Goal: Communication & Community: Ask a question

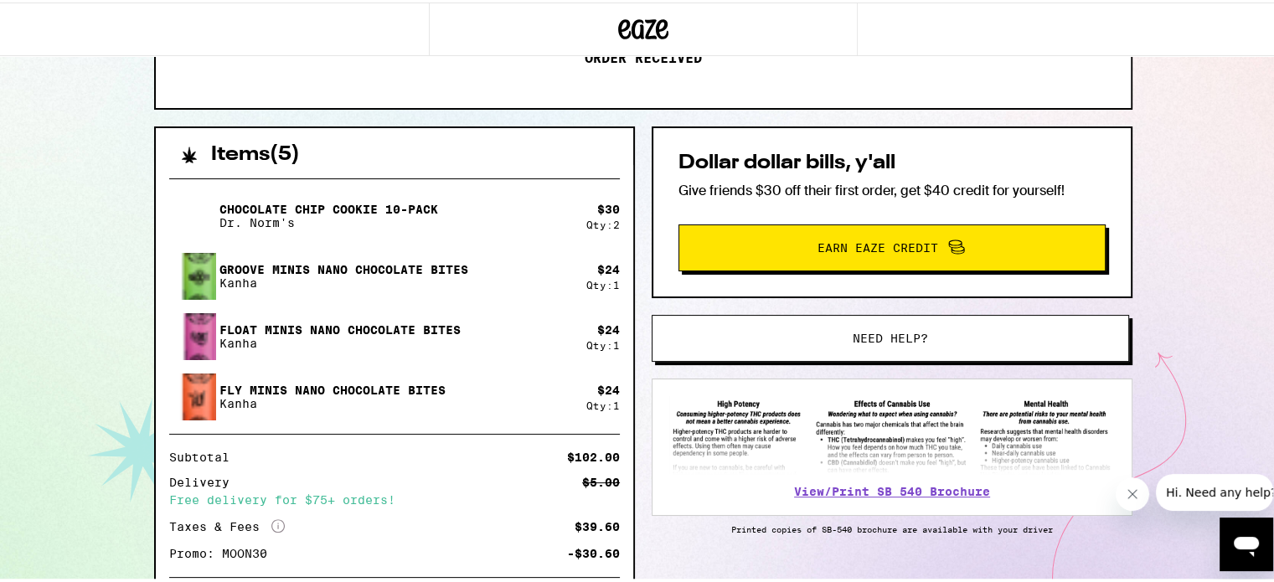
scroll to position [335, 0]
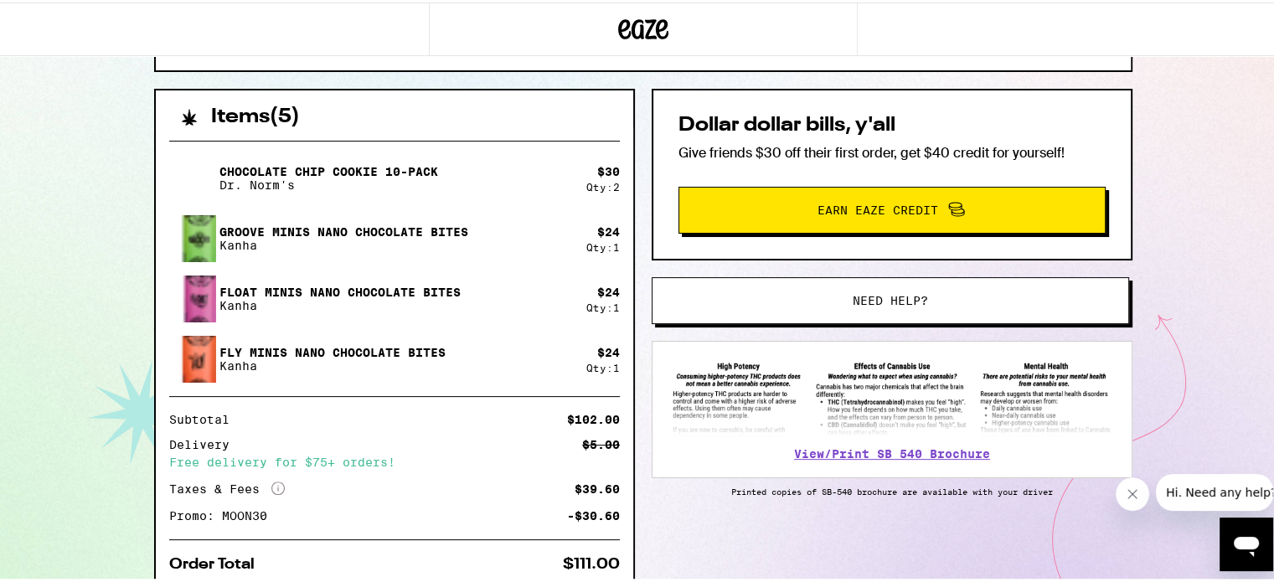
click at [871, 292] on span "Need help?" at bounding box center [890, 298] width 75 height 12
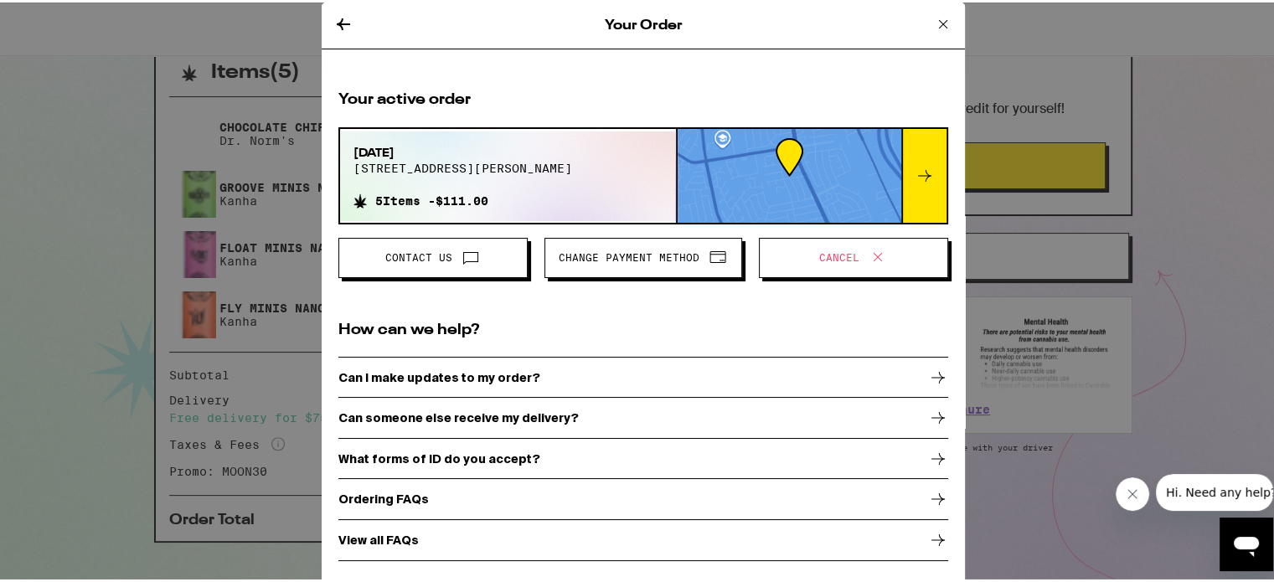
scroll to position [404, 0]
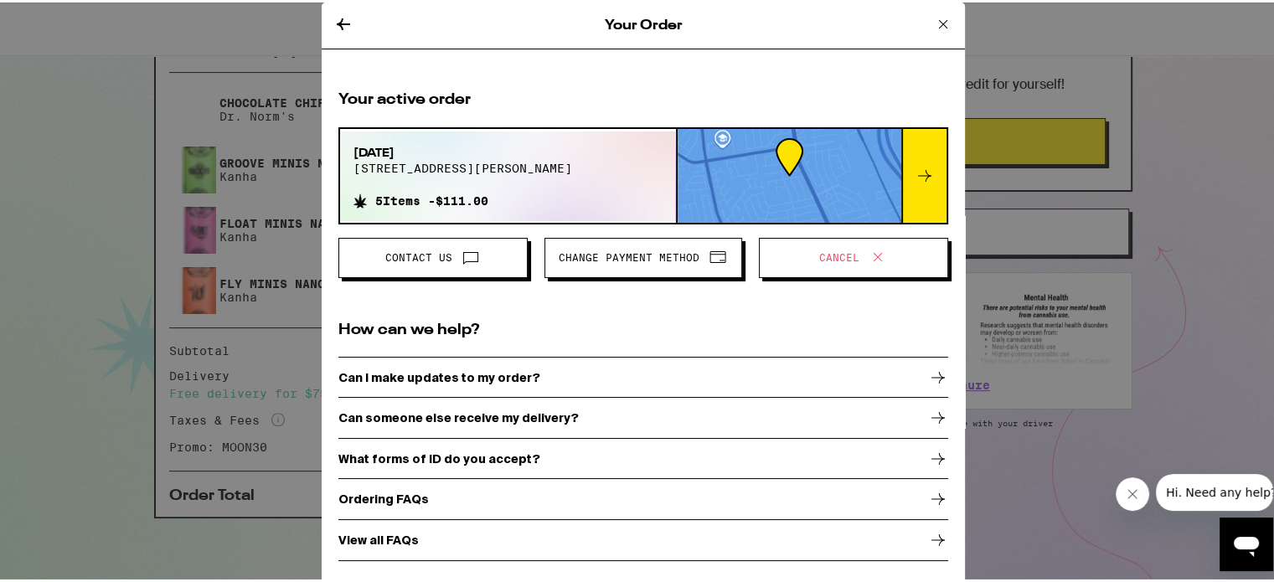
click at [493, 377] on p "Can I make updates to my order?" at bounding box center [439, 374] width 202 height 13
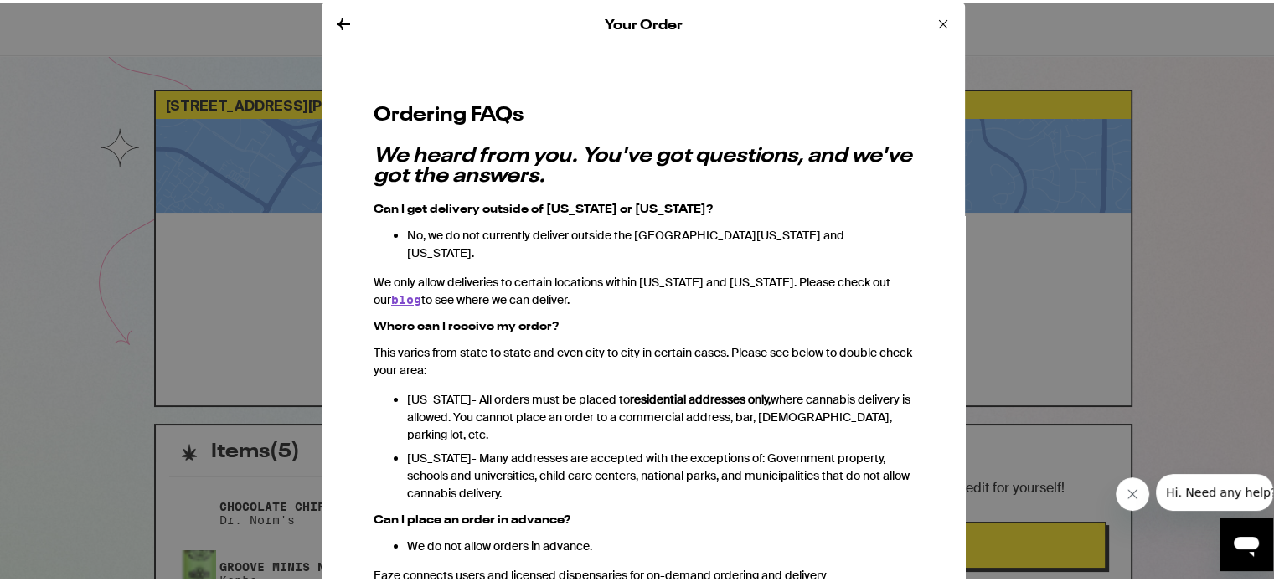
click at [338, 20] on icon at bounding box center [343, 22] width 13 height 12
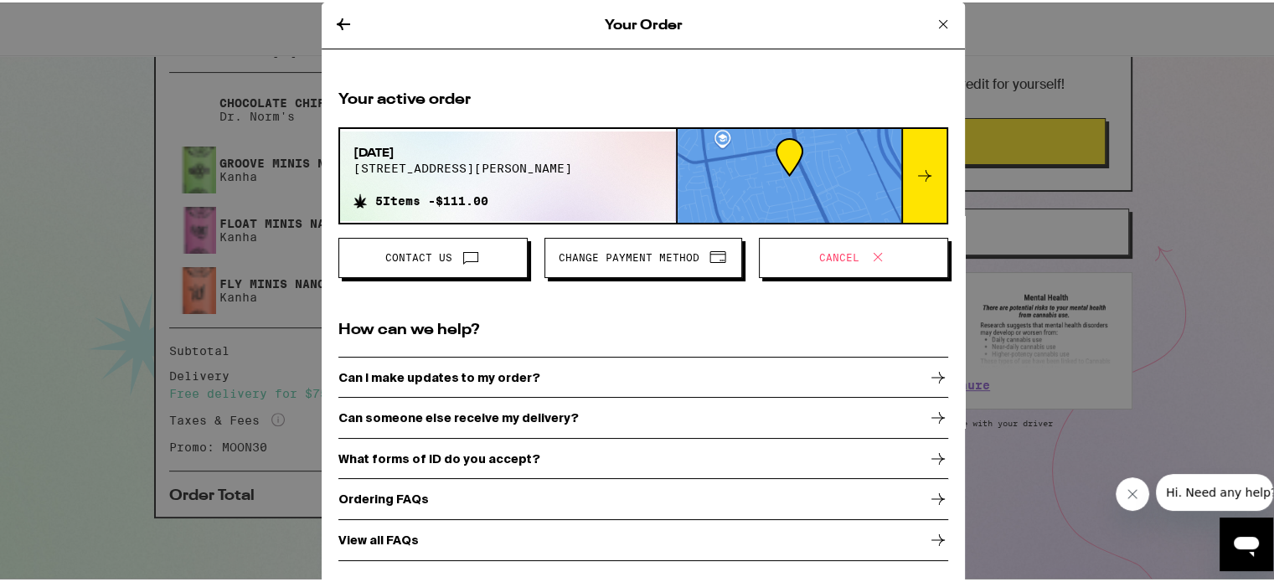
click at [1252, 542] on icon "Open messaging window" at bounding box center [1246, 547] width 25 height 20
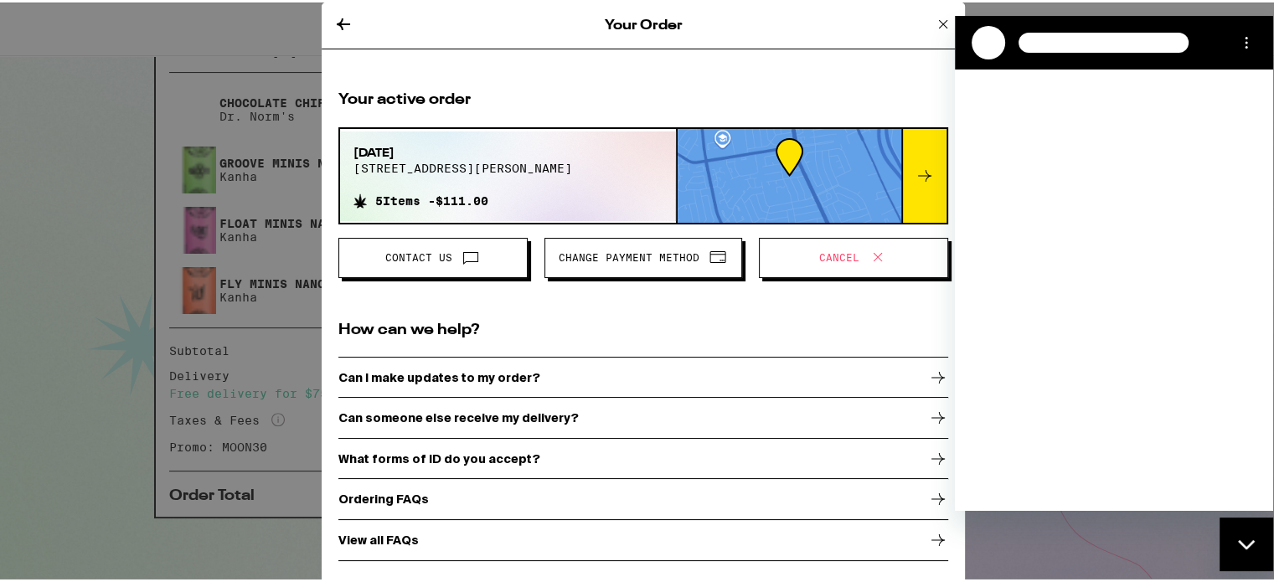
scroll to position [0, 0]
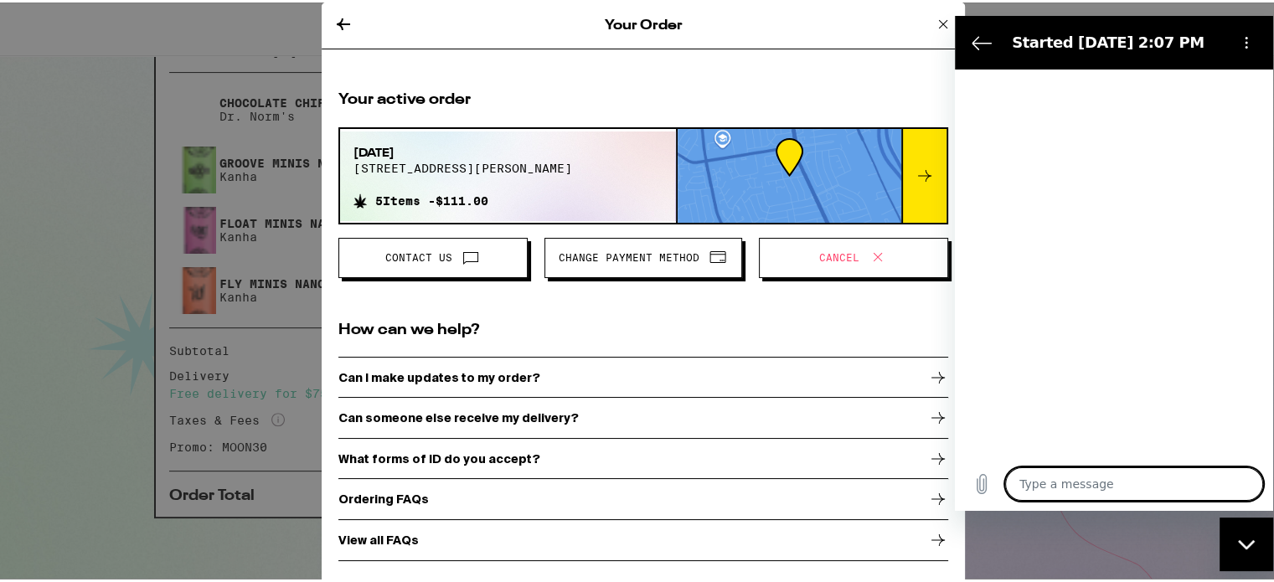
type textarea "x"
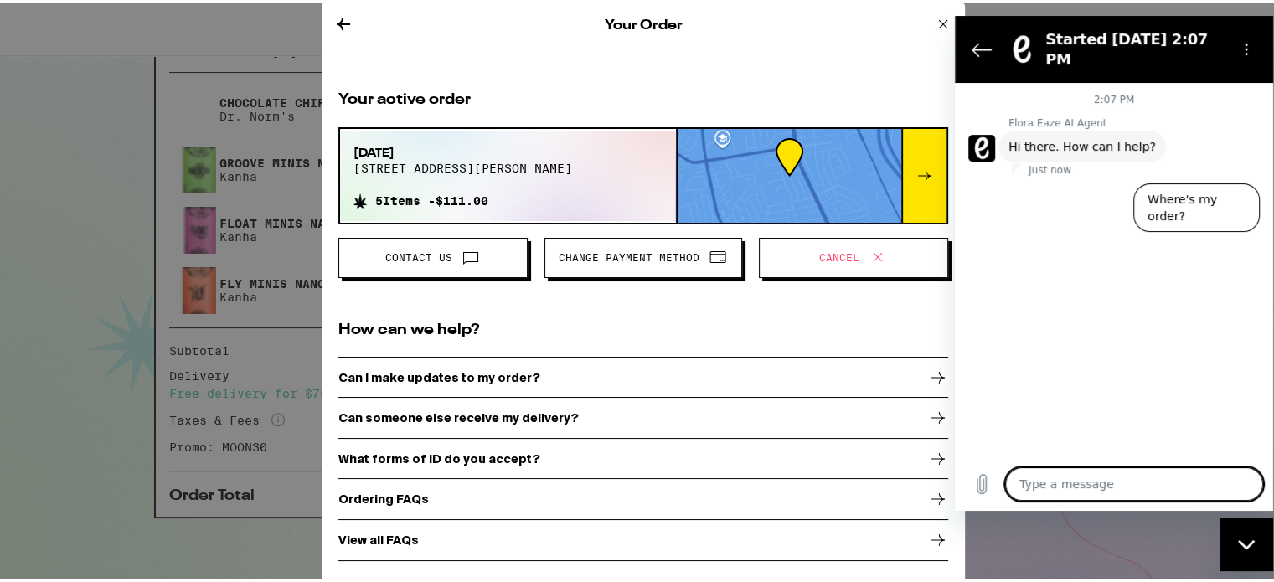
click at [1064, 481] on textarea at bounding box center [1134, 483] width 258 height 33
type textarea "c"
type textarea "x"
type textarea "ca"
type textarea "x"
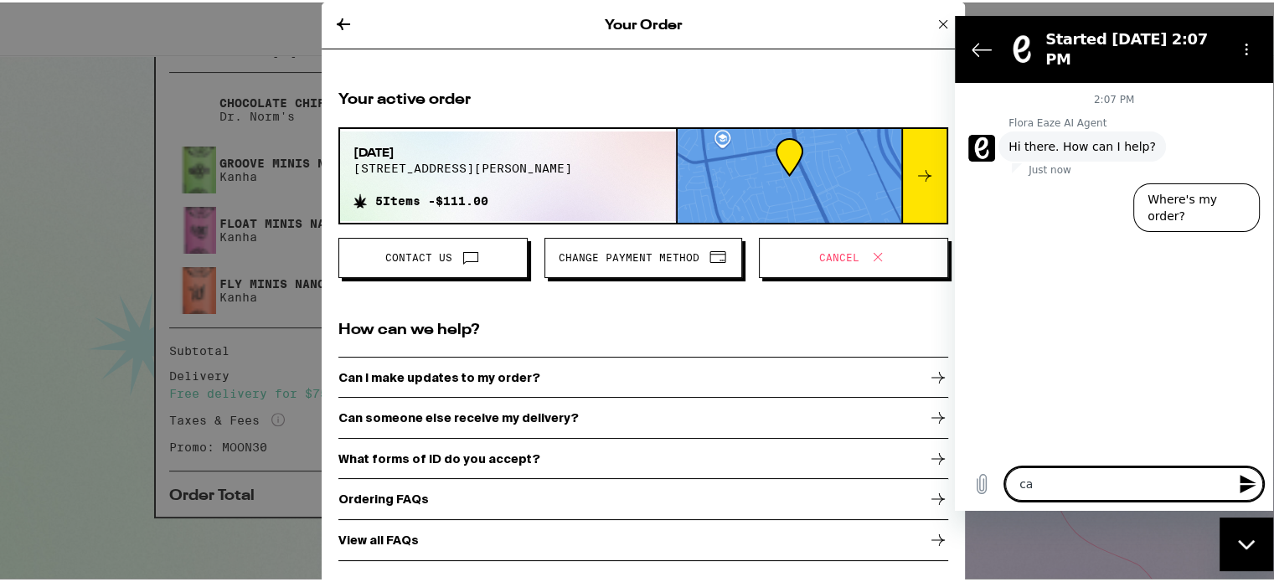
type textarea "can"
type textarea "x"
type textarea "can"
type textarea "x"
type textarea "can I"
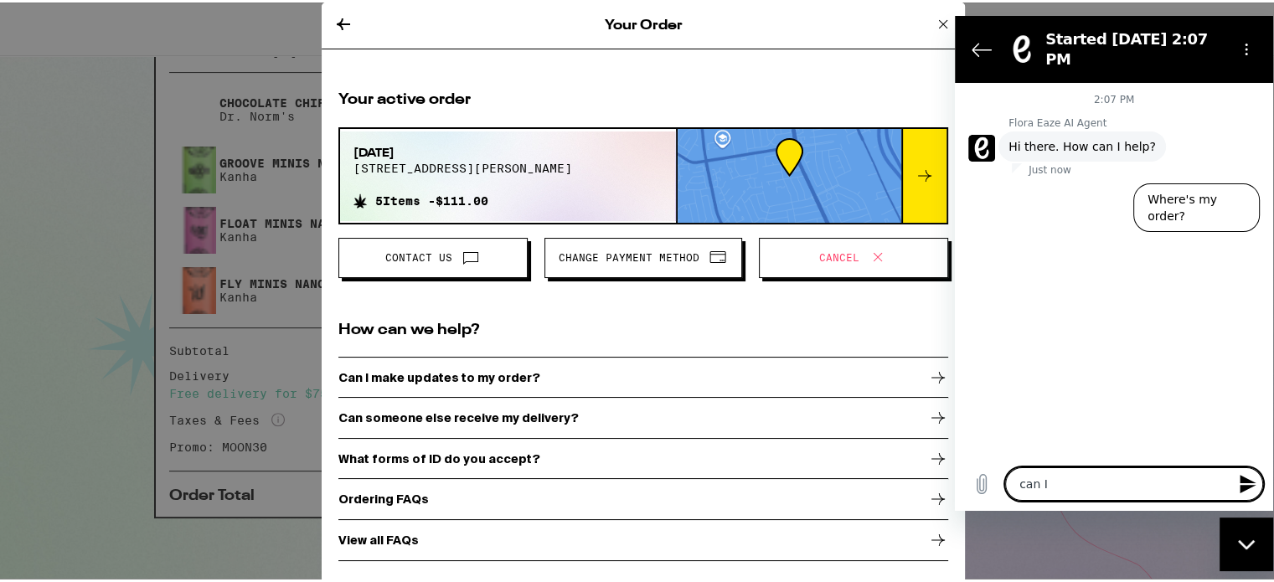
type textarea "x"
type textarea "can I"
type textarea "x"
type textarea "can I c"
type textarea "x"
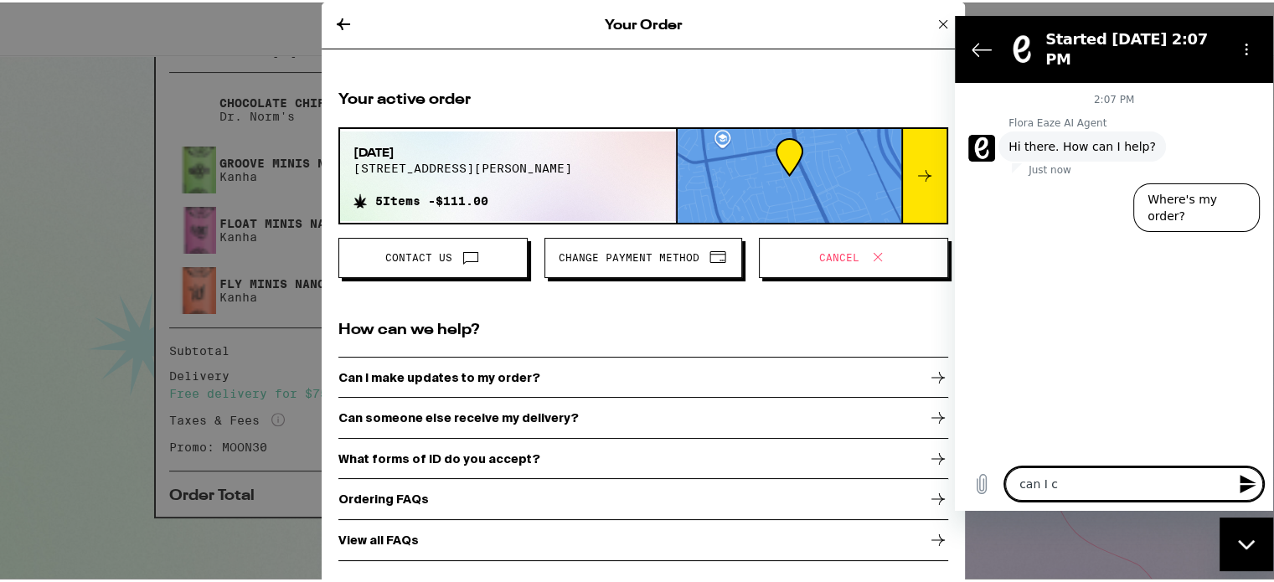
type textarea "can I ch"
type textarea "x"
type textarea "can I cha"
type textarea "x"
type textarea "can I chan"
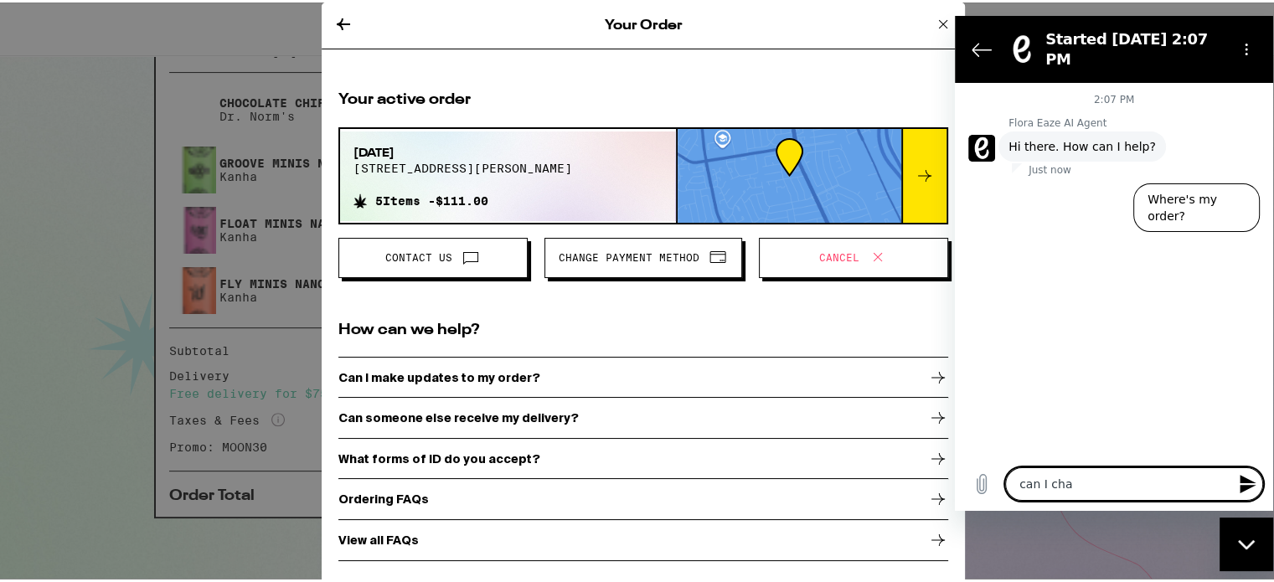
type textarea "x"
type textarea "can I [PERSON_NAME]"
type textarea "x"
type textarea "can I change"
type textarea "x"
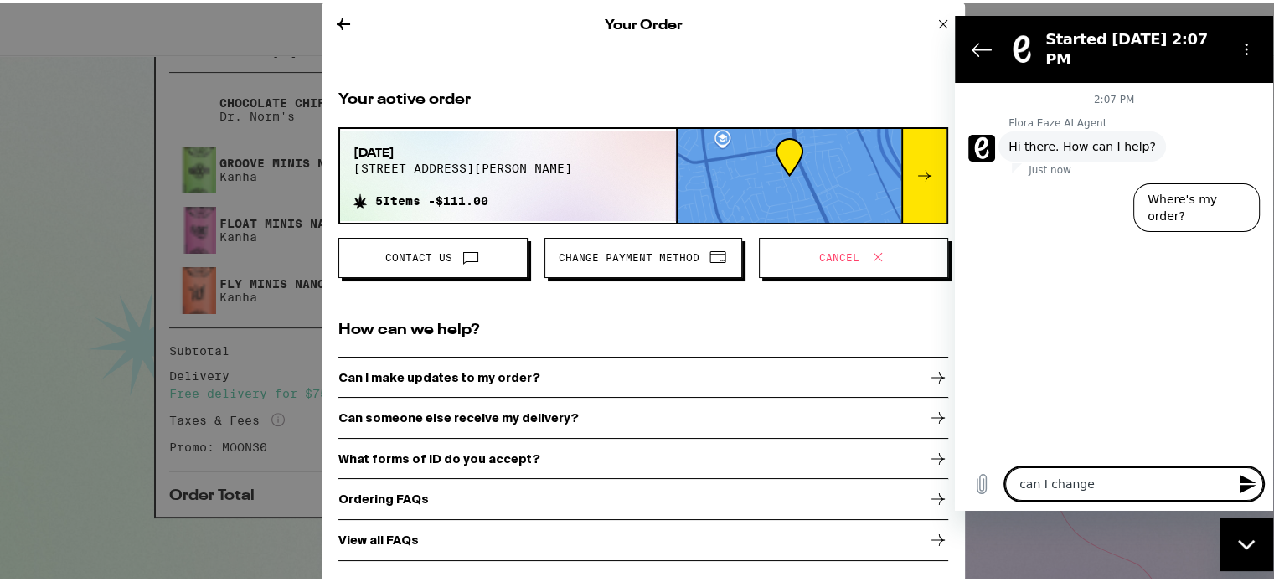
type textarea "can I change"
type textarea "x"
type textarea "can I change m"
type textarea "x"
type textarea "can I change my"
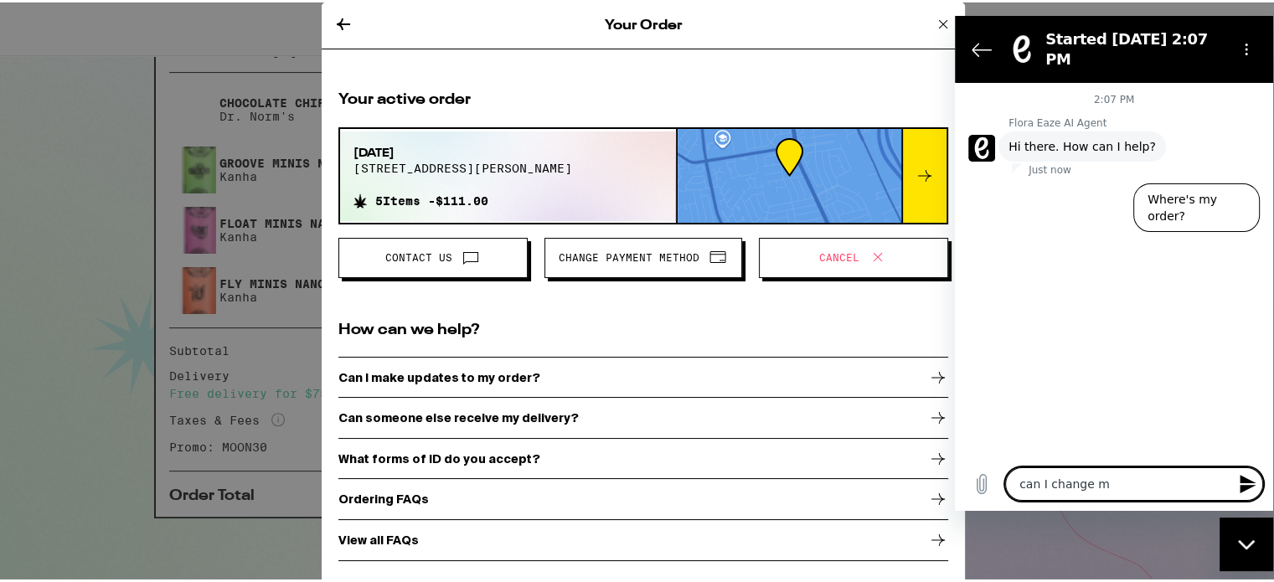
type textarea "x"
type textarea "can I change my"
type textarea "x"
type textarea "can I change my d"
type textarea "x"
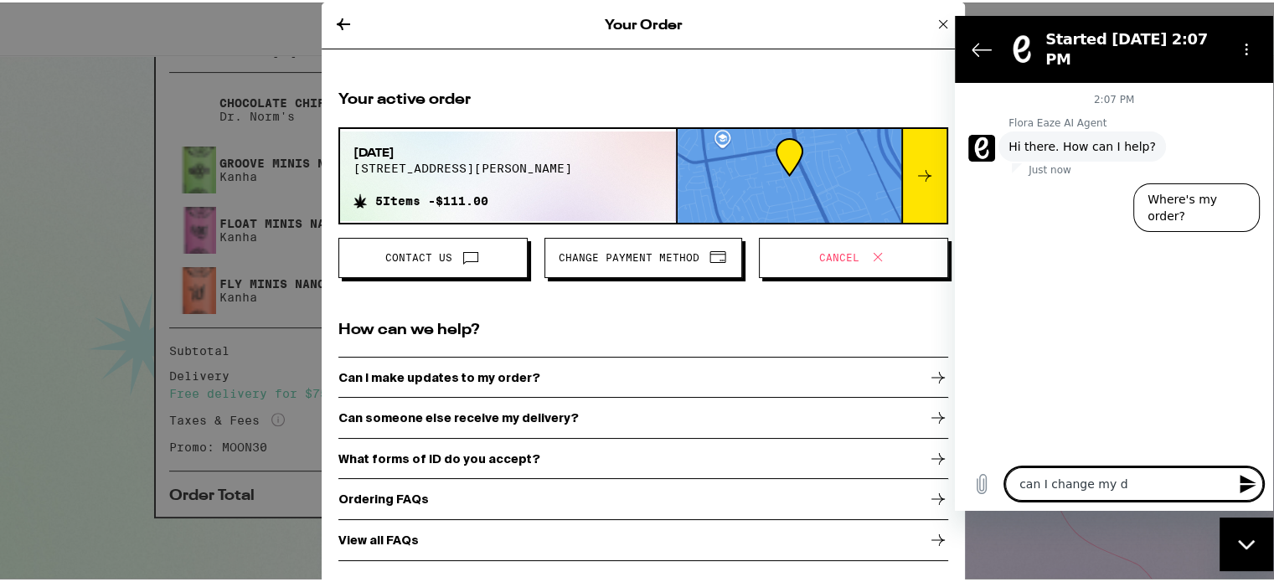
type textarea "can I change my de"
type textarea "x"
type textarea "can I change my del"
type textarea "x"
type textarea "can I change my deli"
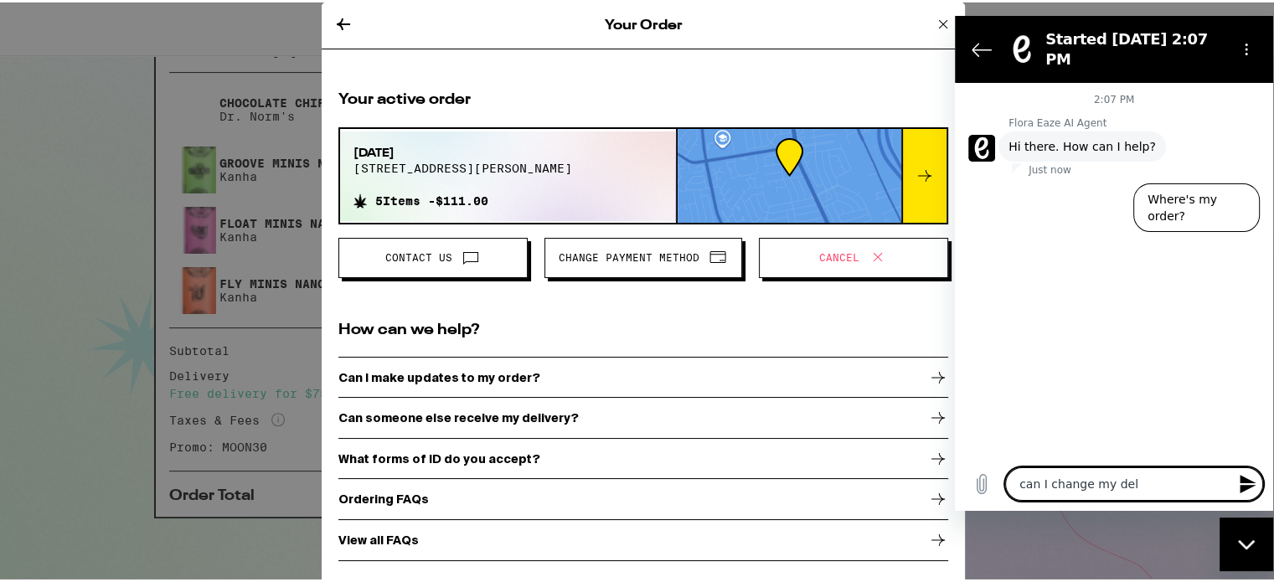
type textarea "x"
type textarea "can I change my deliv"
type textarea "x"
type textarea "can I change my delive"
type textarea "x"
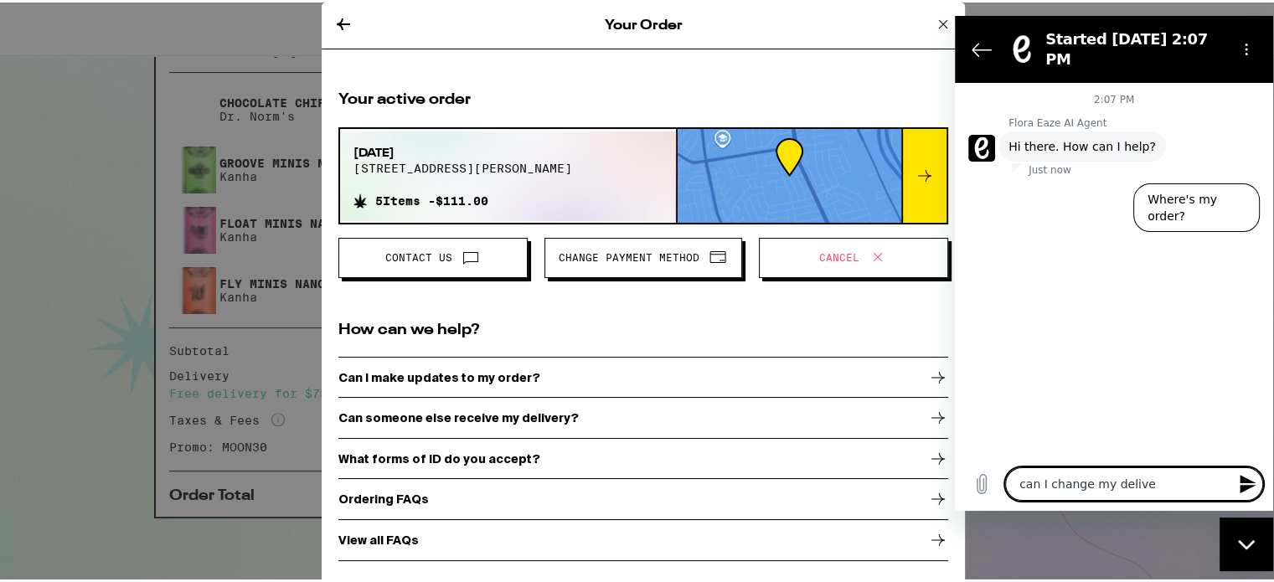
type textarea "can I change my deliver"
type textarea "x"
type textarea "can I change my delivery"
type textarea "x"
type textarea "can I change my delivery"
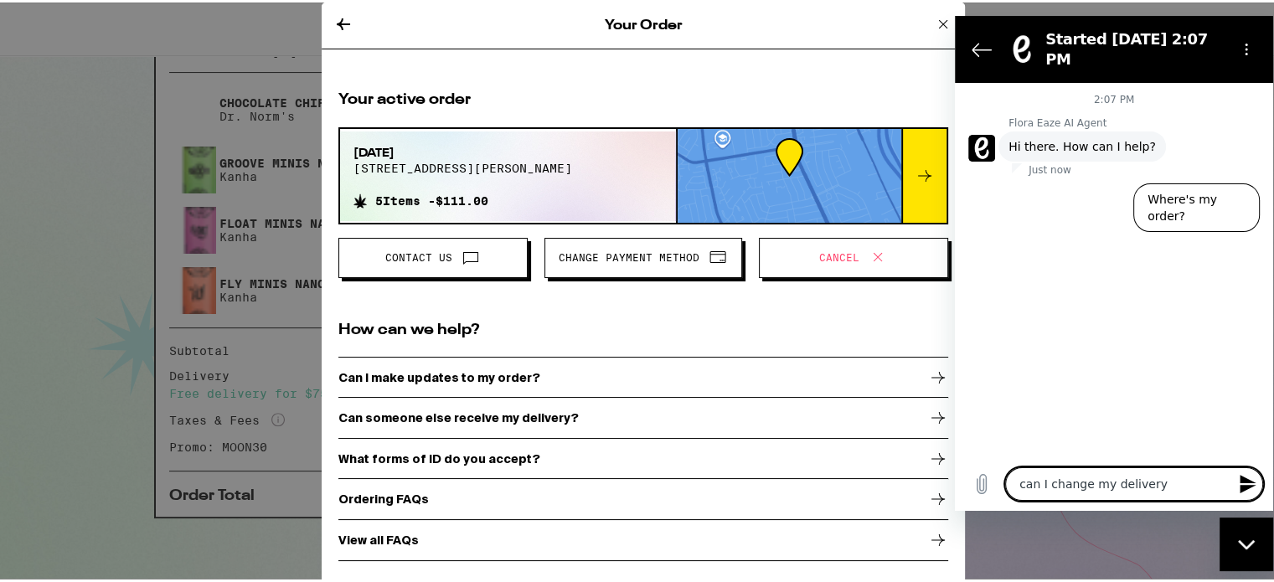
type textarea "x"
type textarea "can I change my delivery t"
type textarea "x"
type textarea "can I change my delivery ti"
type textarea "x"
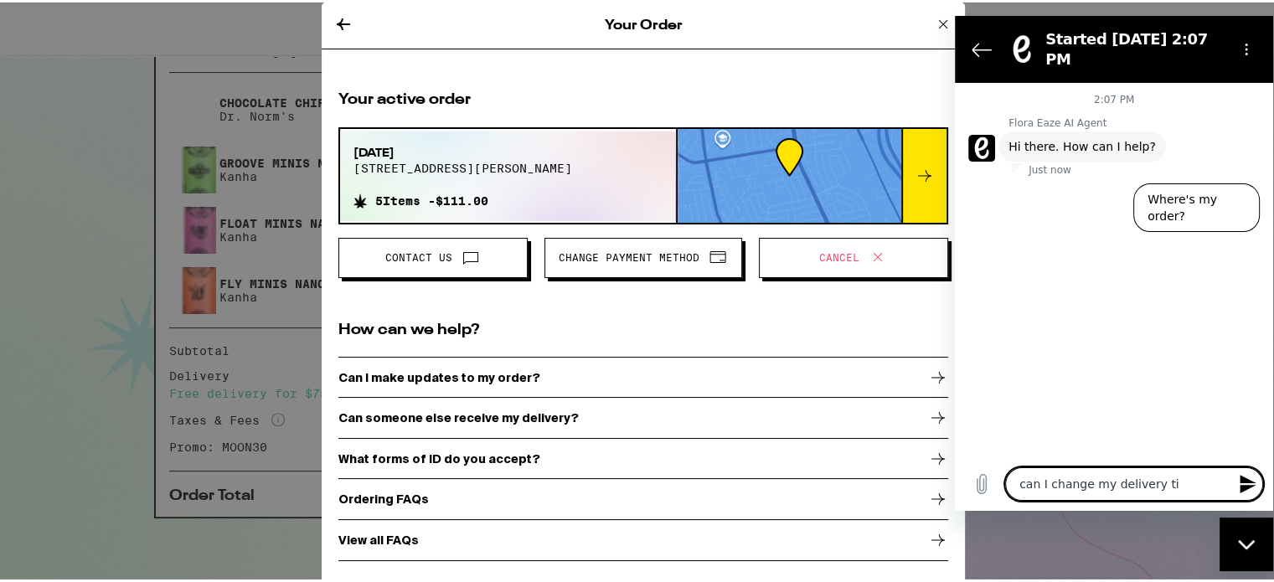
type textarea "can I change my delivery [PERSON_NAME]"
type textarea "x"
type textarea "can I change my delivery time"
type textarea "x"
type textarea "can I change my delivery time"
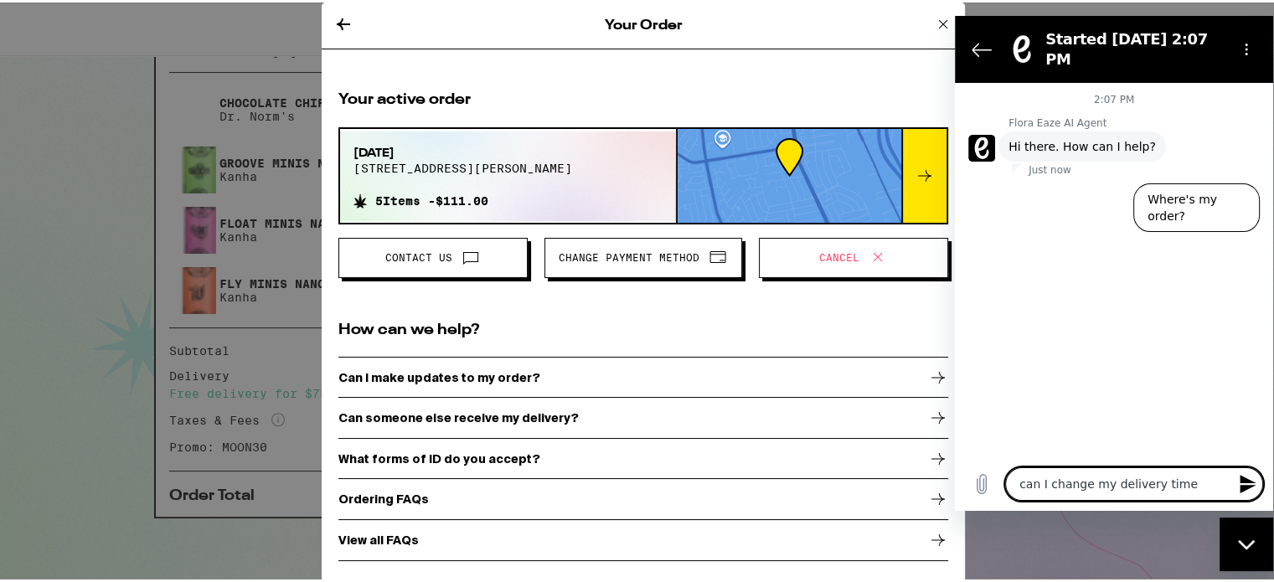
type textarea "x"
type textarea "can I change my delivery time f"
type textarea "x"
type textarea "can I change my delivery time fo"
type textarea "x"
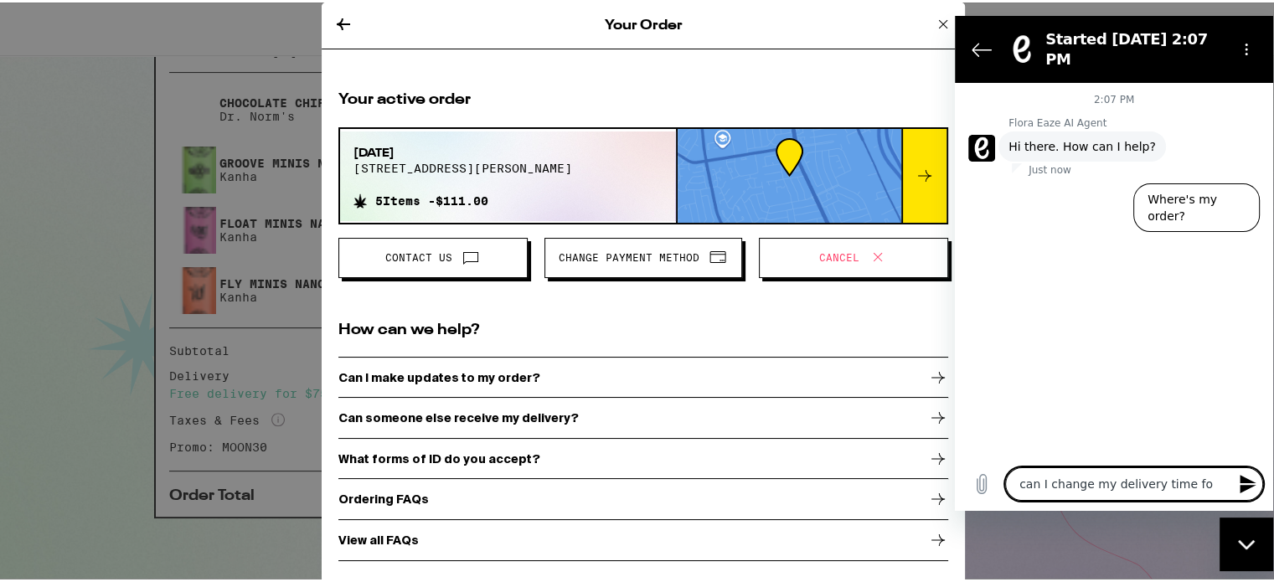
type textarea "can I change my delivery time for"
type textarea "x"
type textarea "can I change my delivery time for"
type textarea "x"
type textarea "can I change my delivery time for m"
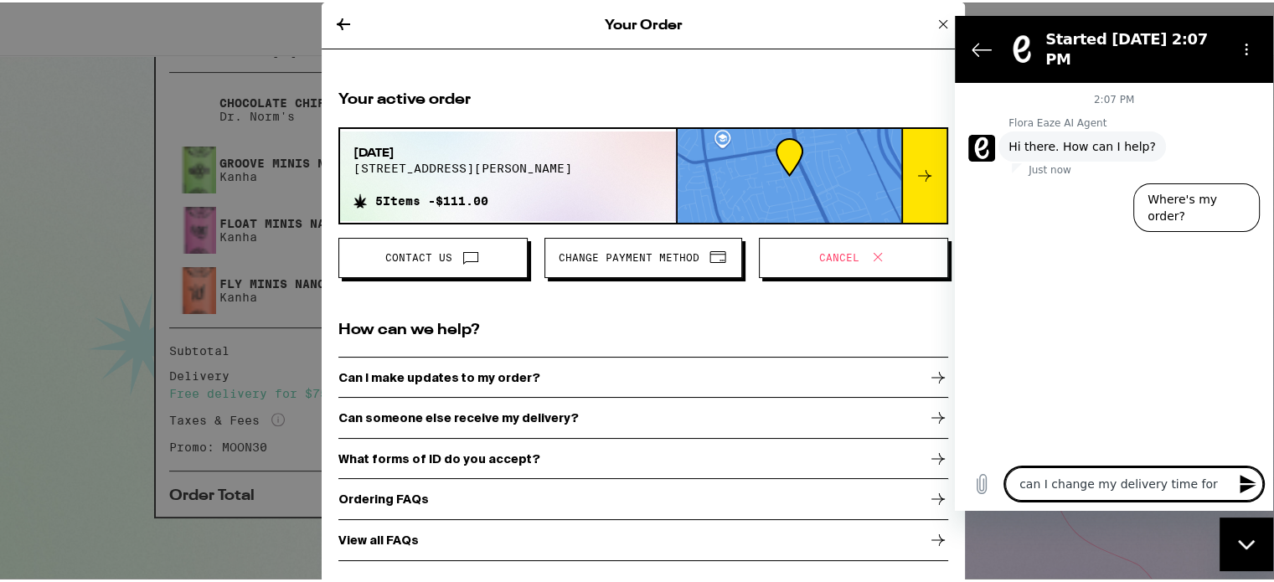
type textarea "x"
type textarea "can I change my delivery time for my"
type textarea "x"
type textarea "can I change my delivery time for my"
type textarea "x"
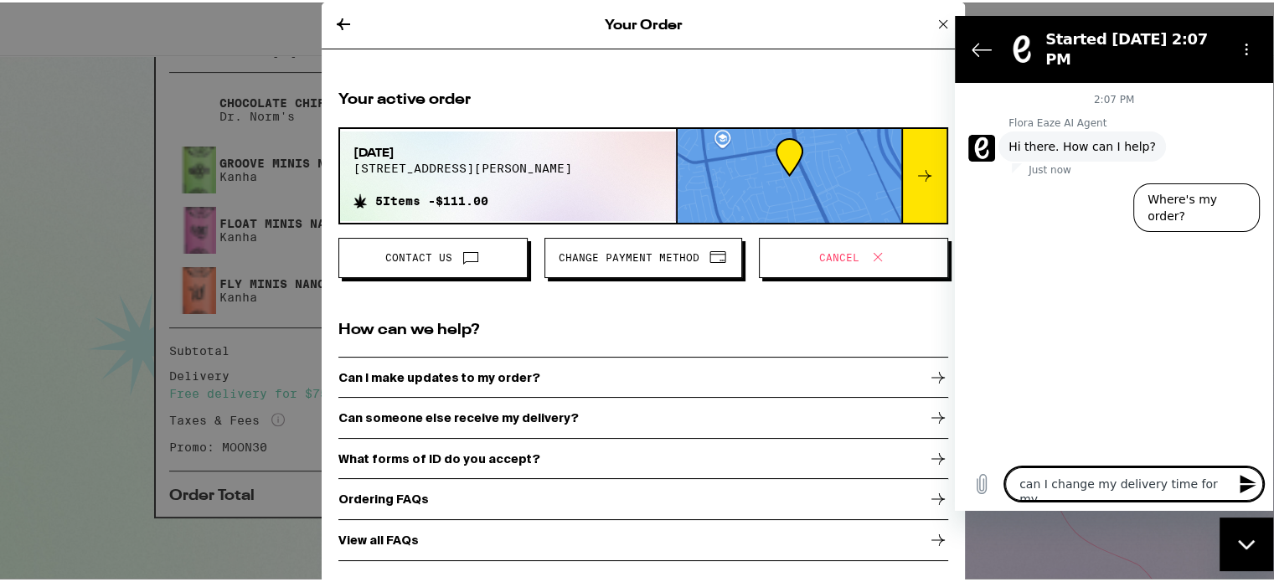
type textarea "can I change my delivery time for my o"
type textarea "x"
type textarea "can I change my delivery time for my or"
type textarea "x"
type textarea "can I change my delivery time for my ord"
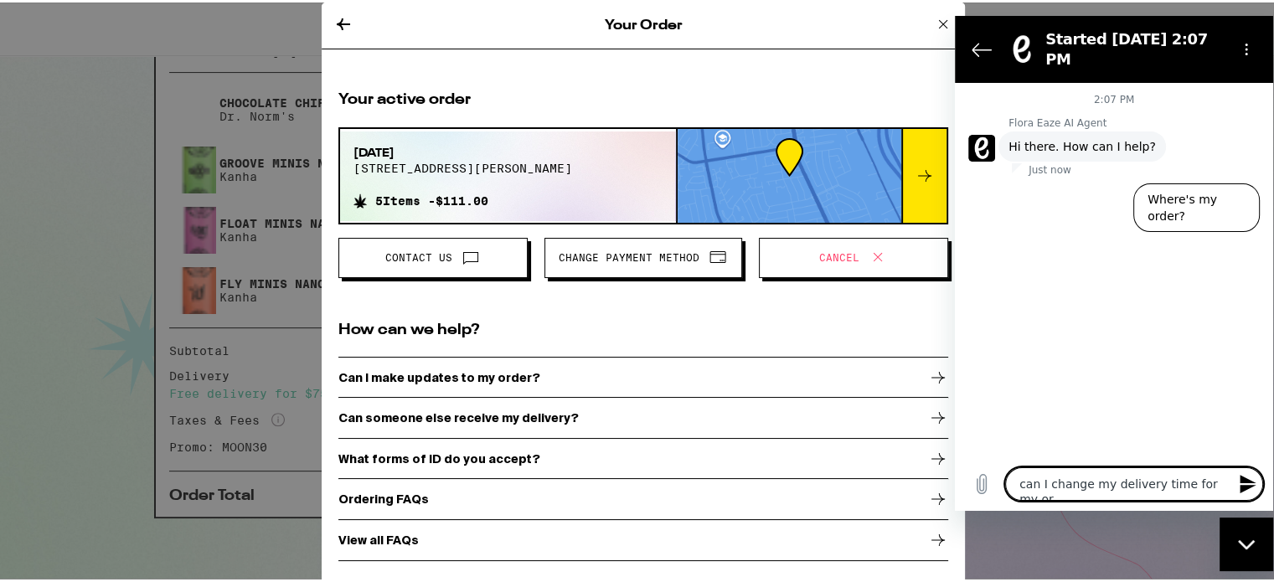
type textarea "x"
type textarea "can I change my delivery time for my orde"
type textarea "x"
type textarea "can I change my delivery time for my order"
type textarea "x"
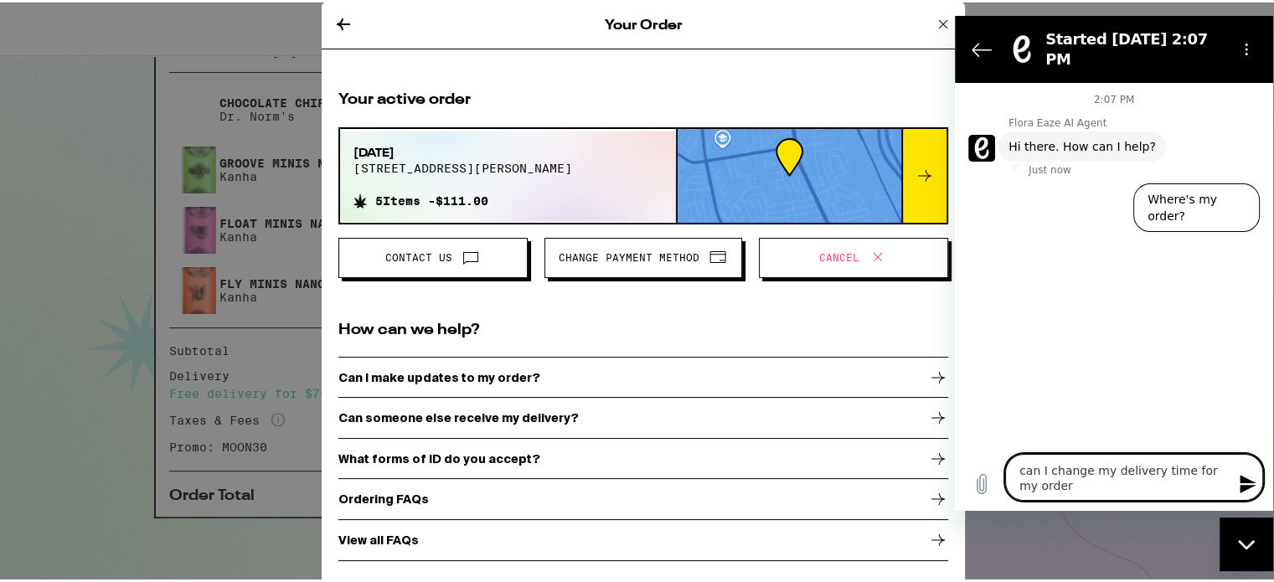
type textarea "can I change my delivery time for my order?"
type textarea "x"
type textarea "can I change my delivery time for my order?"
click at [1239, 477] on icon "Send message" at bounding box center [1247, 484] width 16 height 18
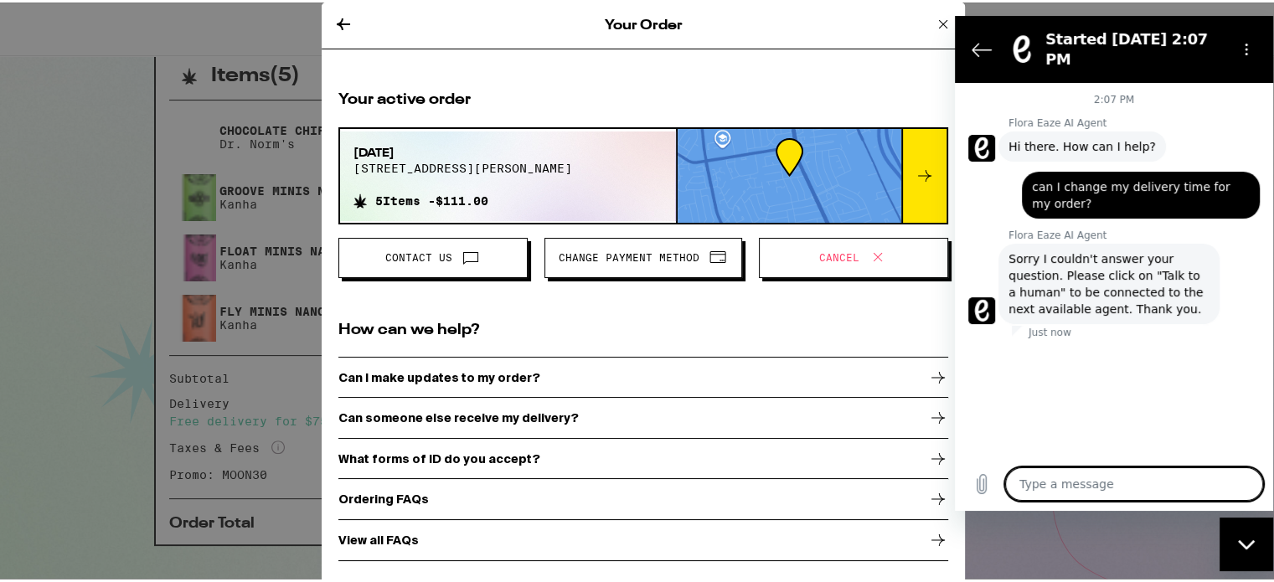
scroll to position [404, 0]
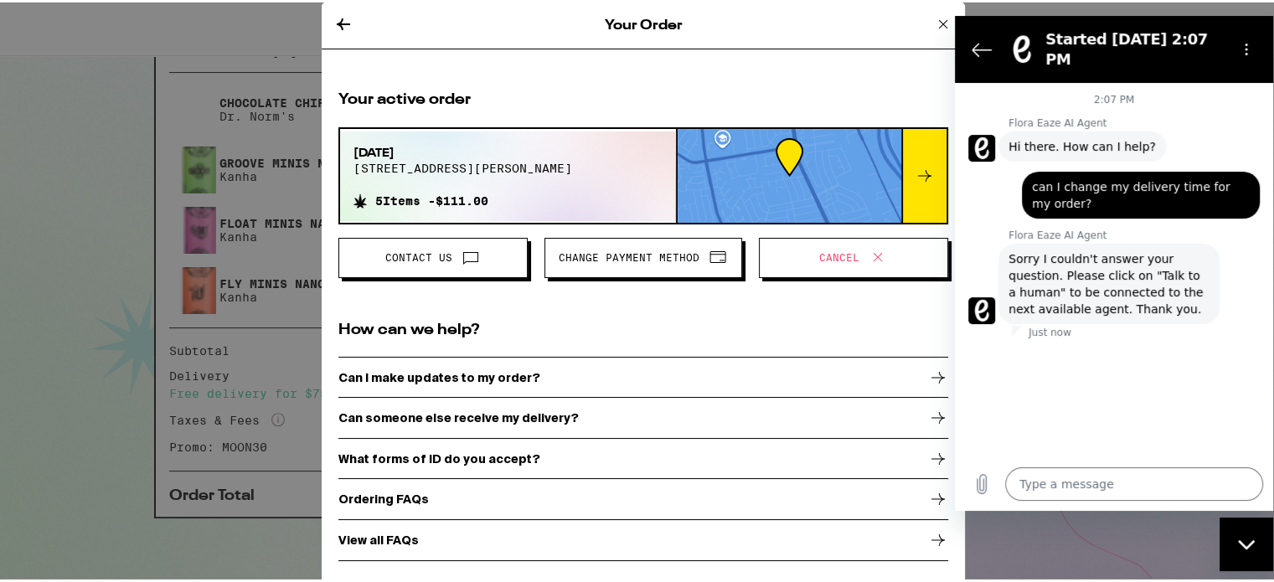
click at [1253, 544] on icon "Close messaging window" at bounding box center [1247, 544] width 18 height 11
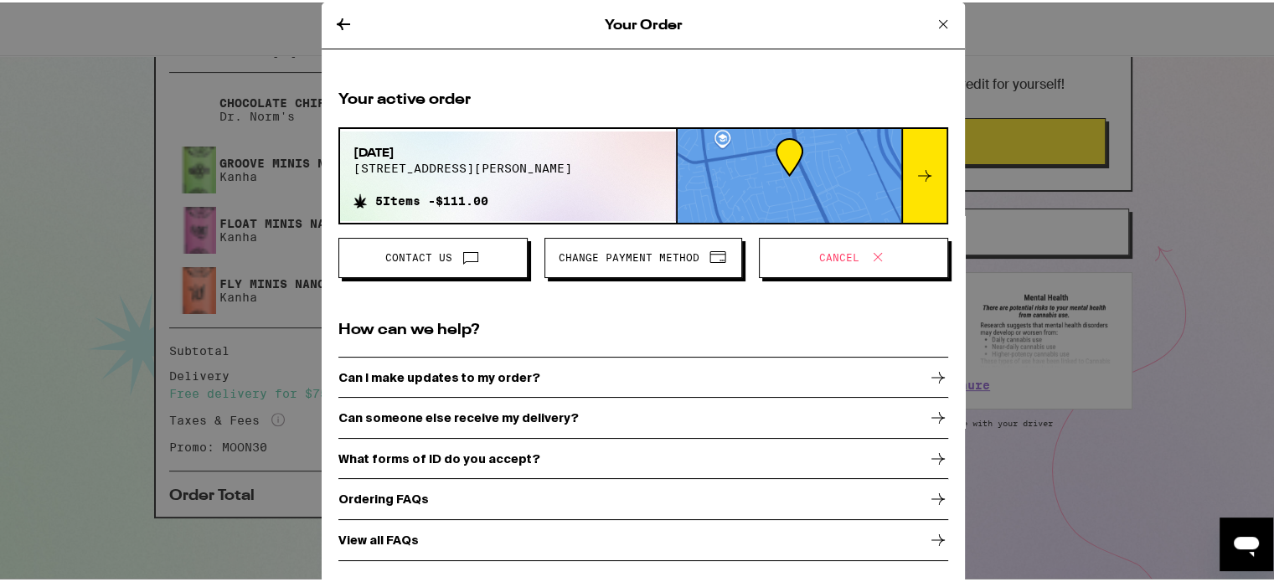
click at [1249, 543] on icon "Open messaging window" at bounding box center [1246, 547] width 25 height 20
type textarea "x"
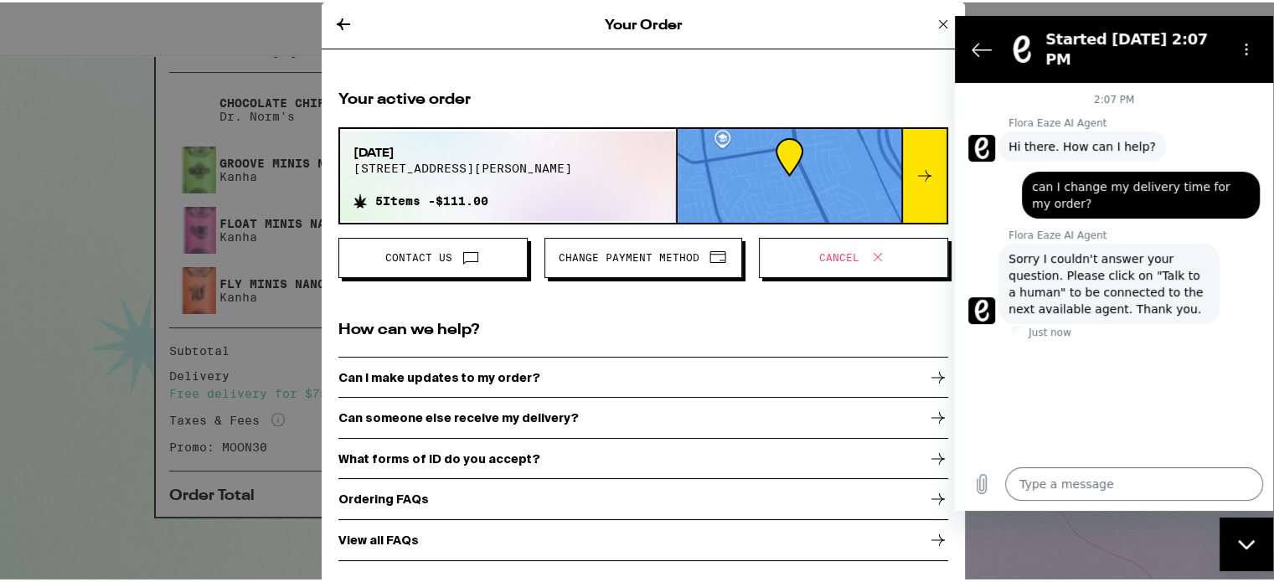
click at [837, 82] on div "Your active order [DATE] [STREET_ADDRESS][PERSON_NAME] 5 Items - $111.00 Contac…" at bounding box center [643, 322] width 643 height 505
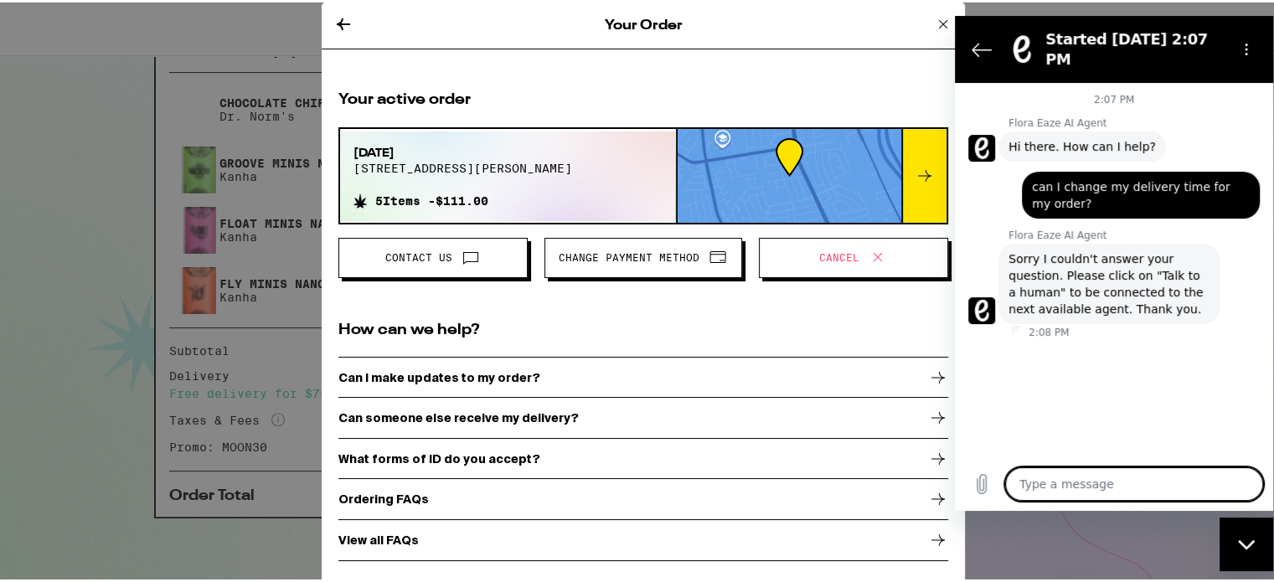
click at [1063, 477] on textarea at bounding box center [1134, 483] width 258 height 33
type textarea "w"
type textarea "x"
type textarea "wh"
type textarea "x"
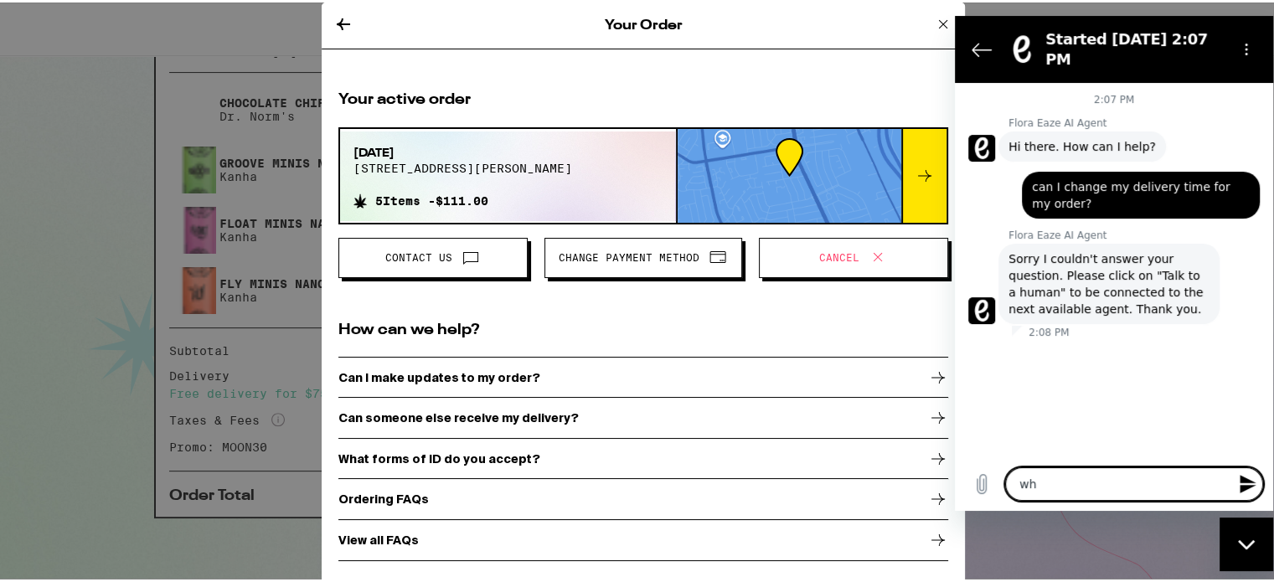
type textarea "whe"
type textarea "x"
type textarea "wher"
type textarea "x"
type textarea "where"
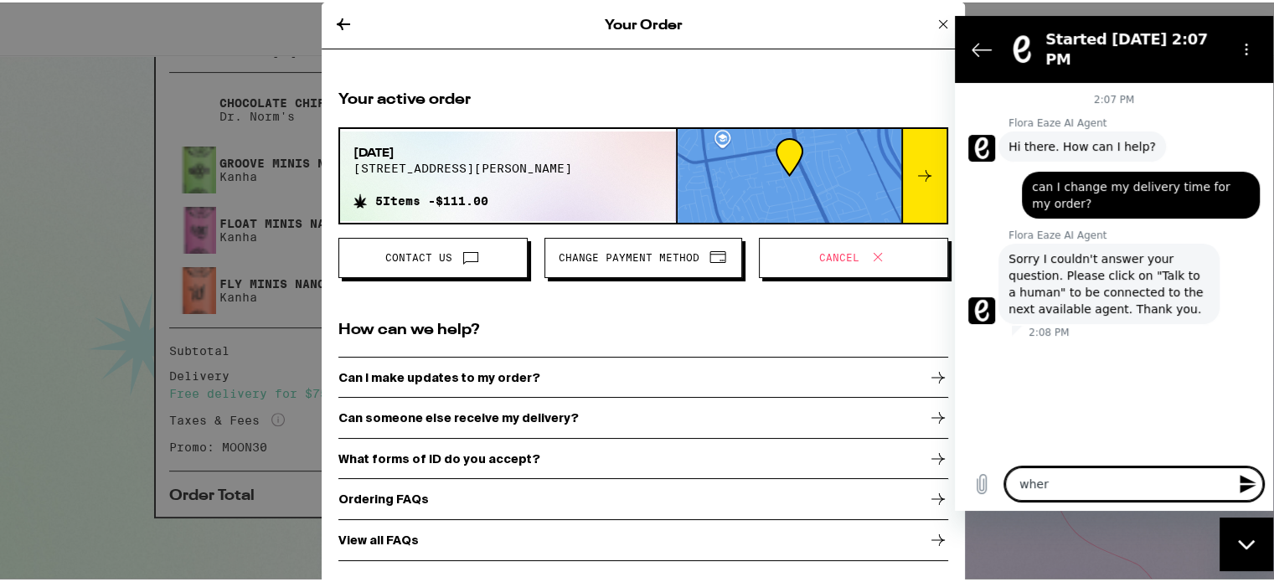
type textarea "x"
type textarea "where"
type textarea "x"
type textarea "where i"
type textarea "x"
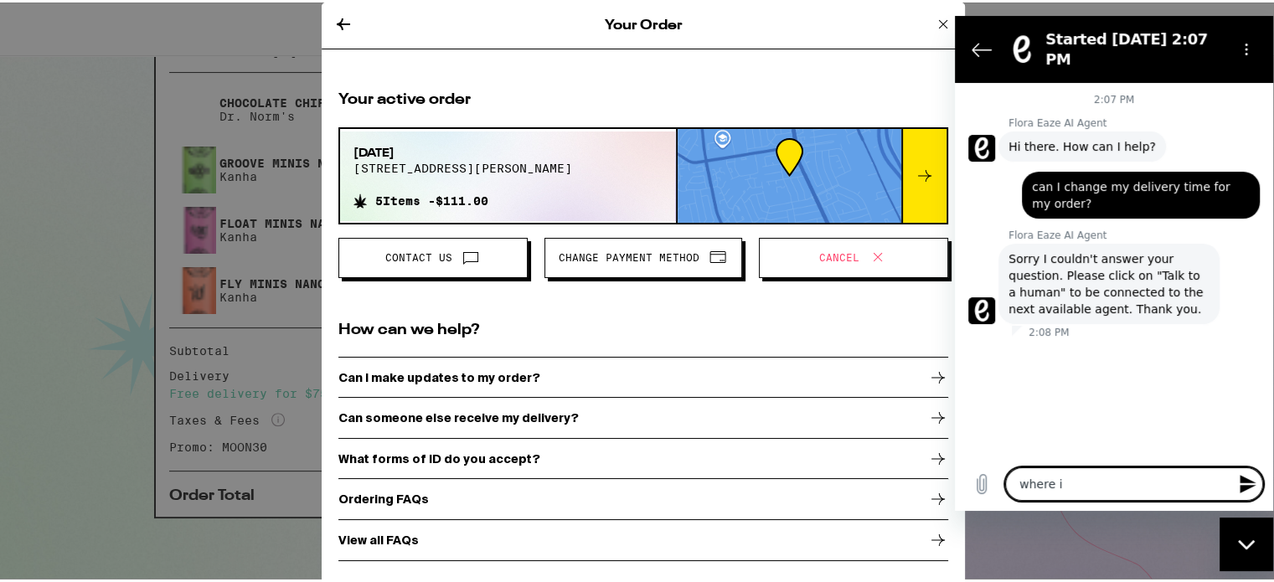
type textarea "where is"
type textarea "x"
type textarea "where is"
type textarea "x"
type textarea "where is ""
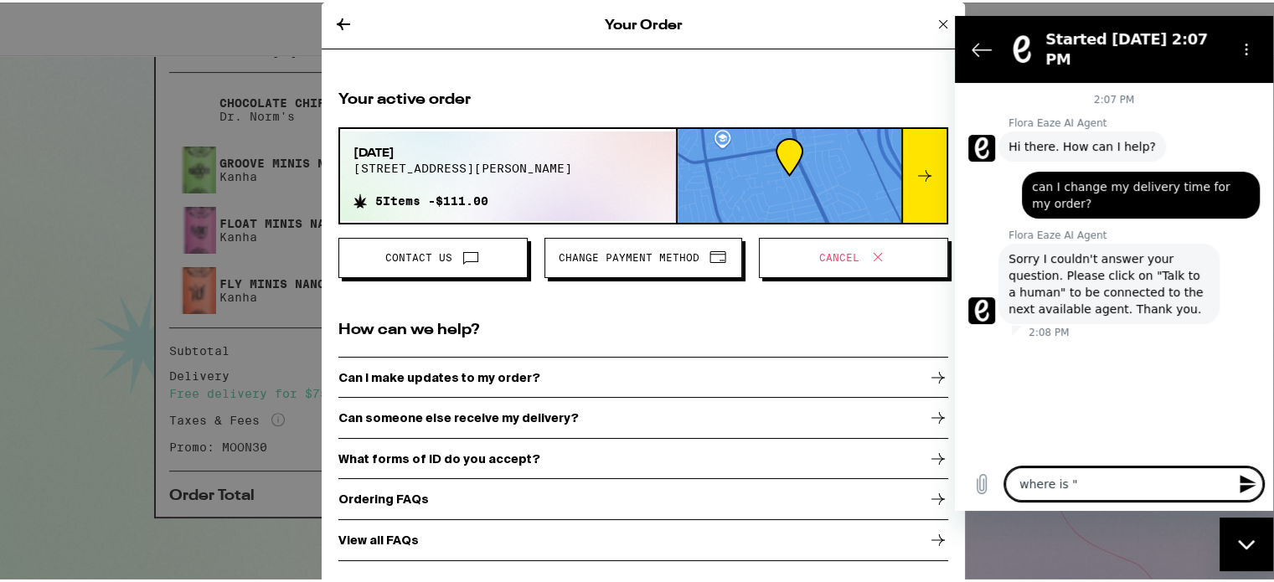
type textarea "x"
type textarea "where is "t"
type textarea "x"
type textarea "where is "ta"
type textarea "x"
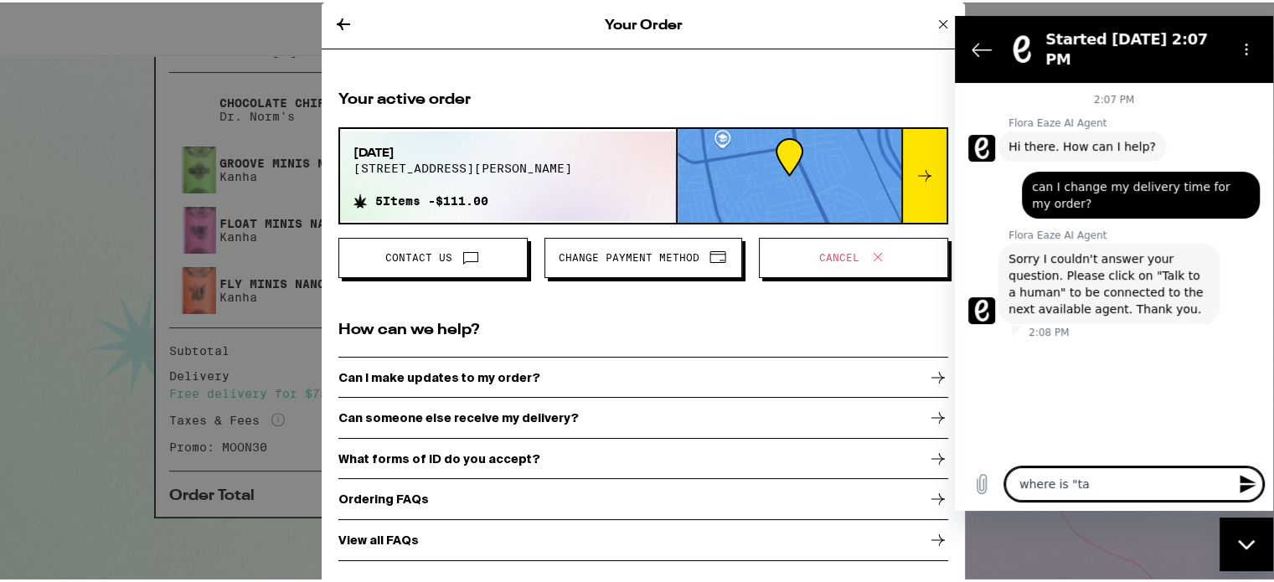
type textarea "where is "tal"
type textarea "x"
type textarea "where is "talk"
type textarea "x"
type textarea "where is "talk"
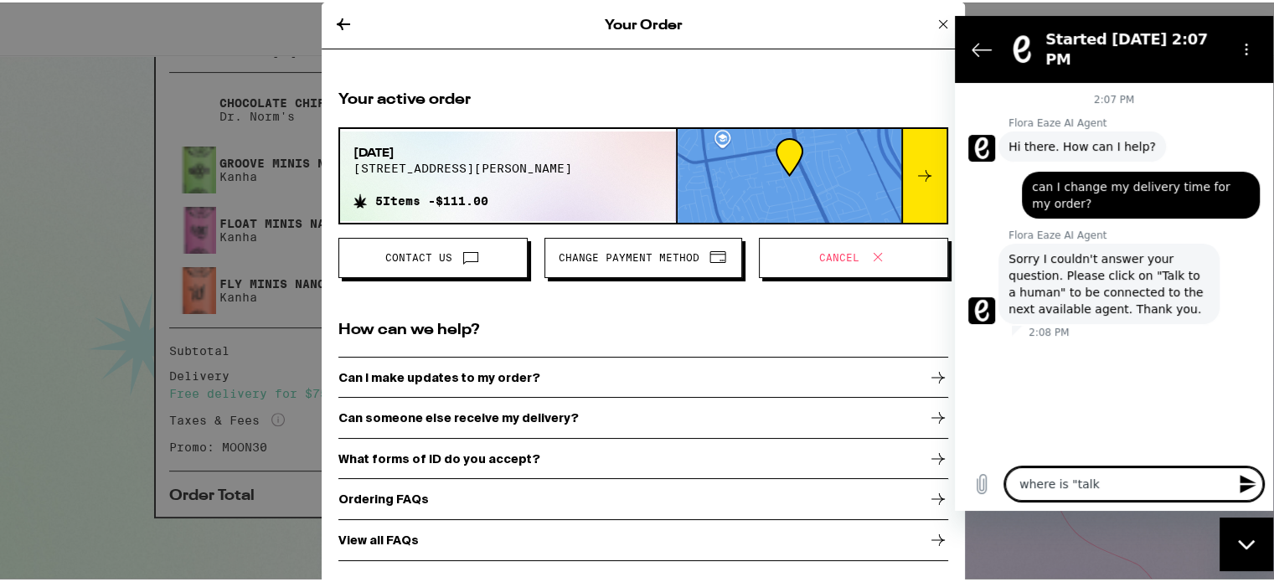
type textarea "x"
type textarea "where is "talk t"
type textarea "x"
type textarea "where is "talk to"
type textarea "x"
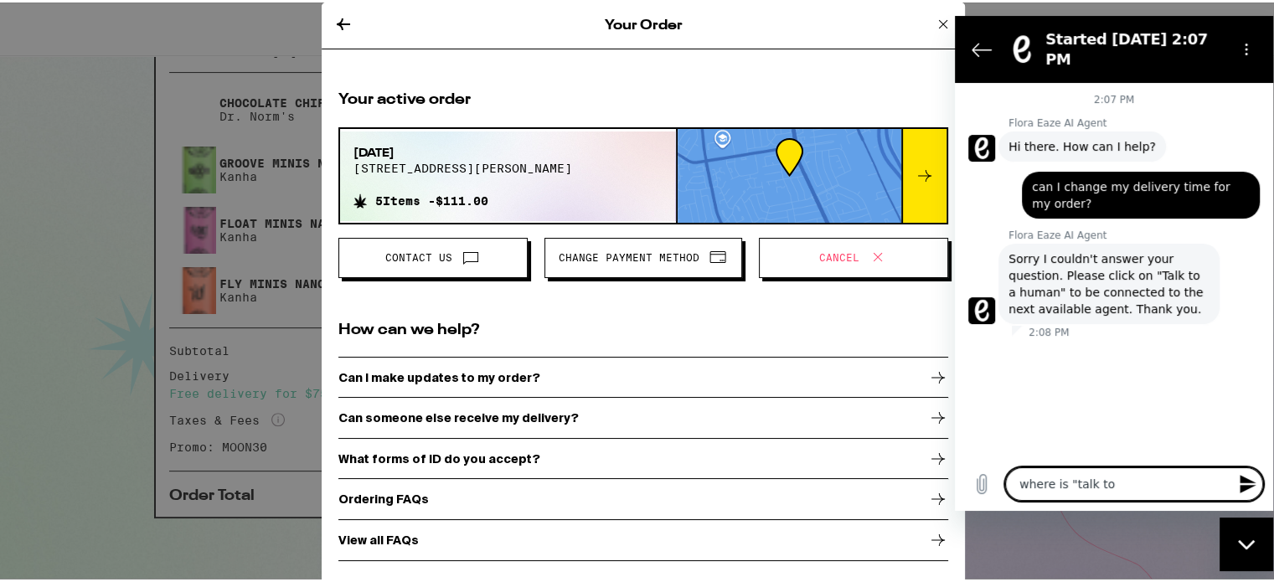
type textarea "where is "talk to"
type textarea "x"
type textarea "where is "talk to a"
type textarea "x"
type textarea "where is "talk to a"
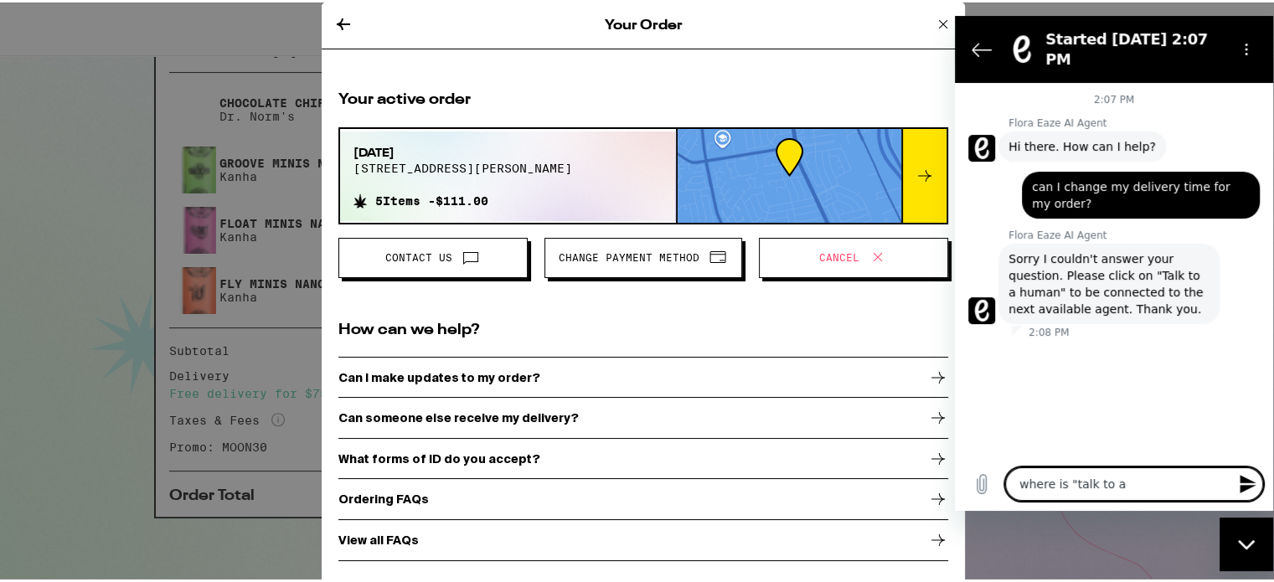
type textarea "x"
type textarea "where is "talk to a h"
type textarea "x"
type textarea "where is "talk to a ho"
type textarea "x"
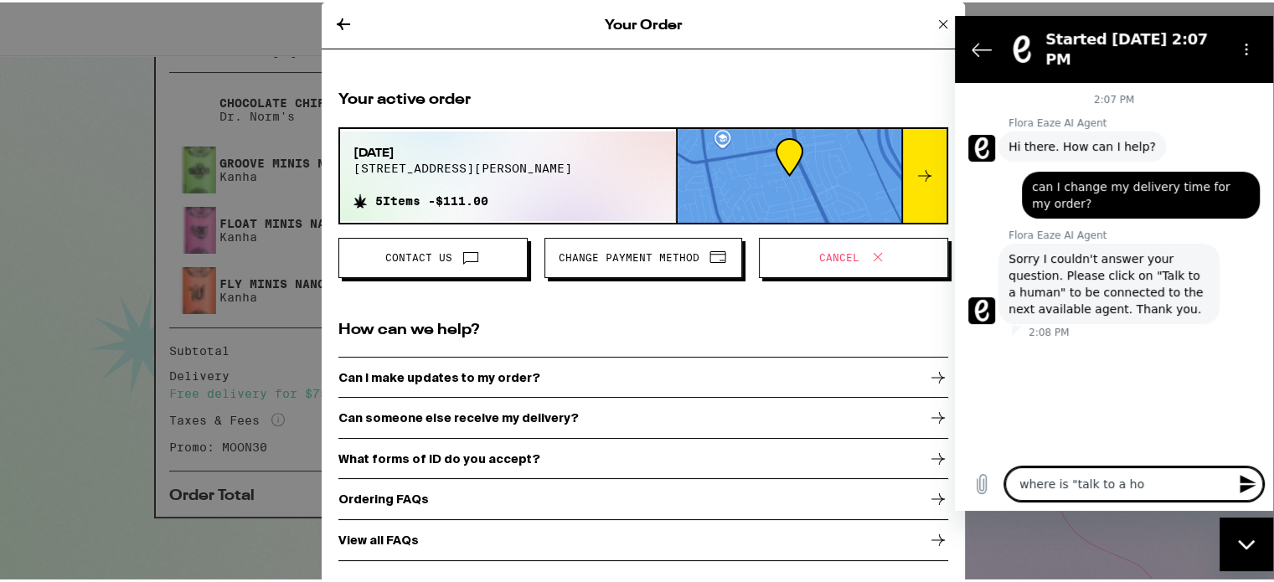
type textarea "where is "talk to a ho,"
type textarea "x"
type textarea "where is "talk to a ho,m"
type textarea "x"
type textarea "where is "talk to a ho,ma"
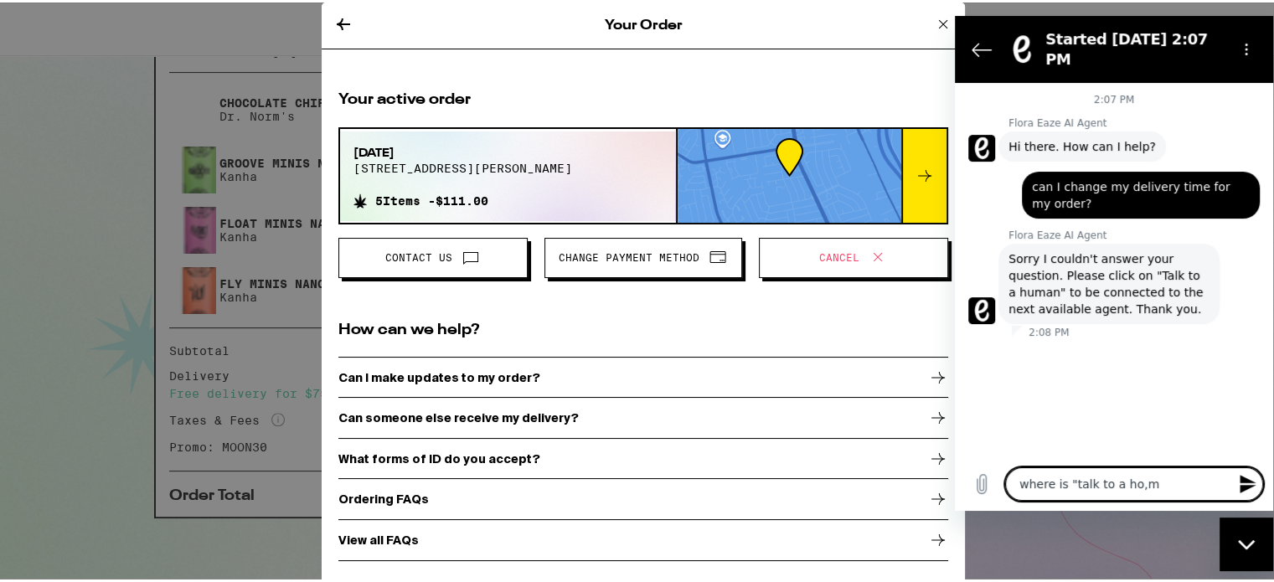
type textarea "x"
type textarea "where is "talk to a ho,m"
type textarea "x"
type textarea "where is "talk to a ho,"
type textarea "x"
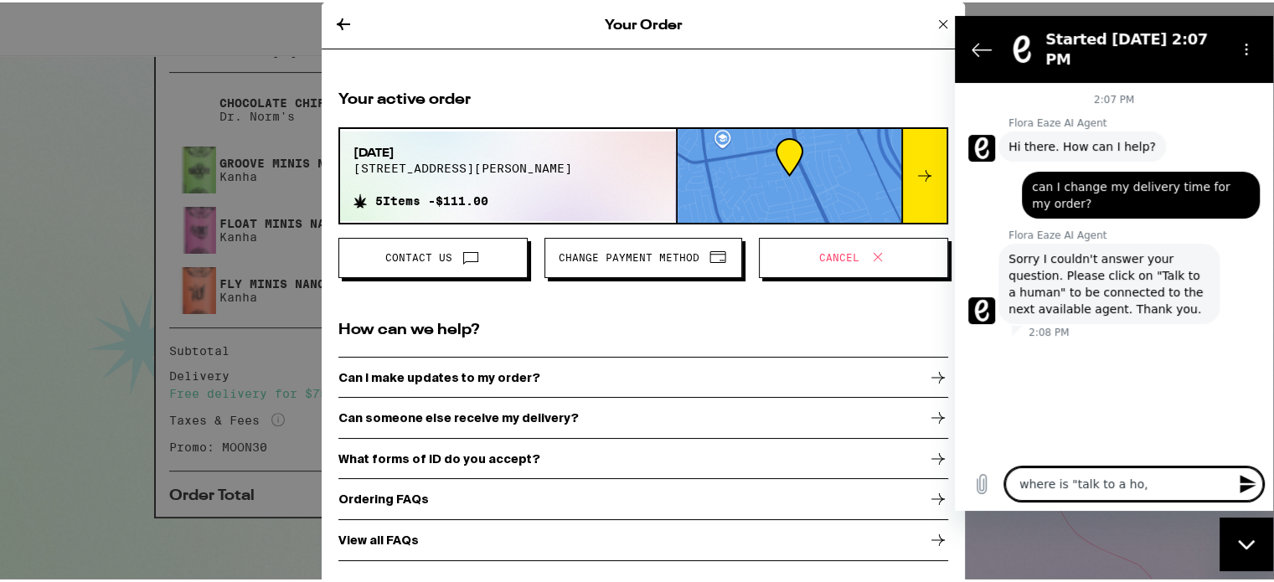
type textarea "where is "talk to a ho"
type textarea "x"
type textarea "where is "talk to a h"
type textarea "x"
type textarea "where is "talk to a hu"
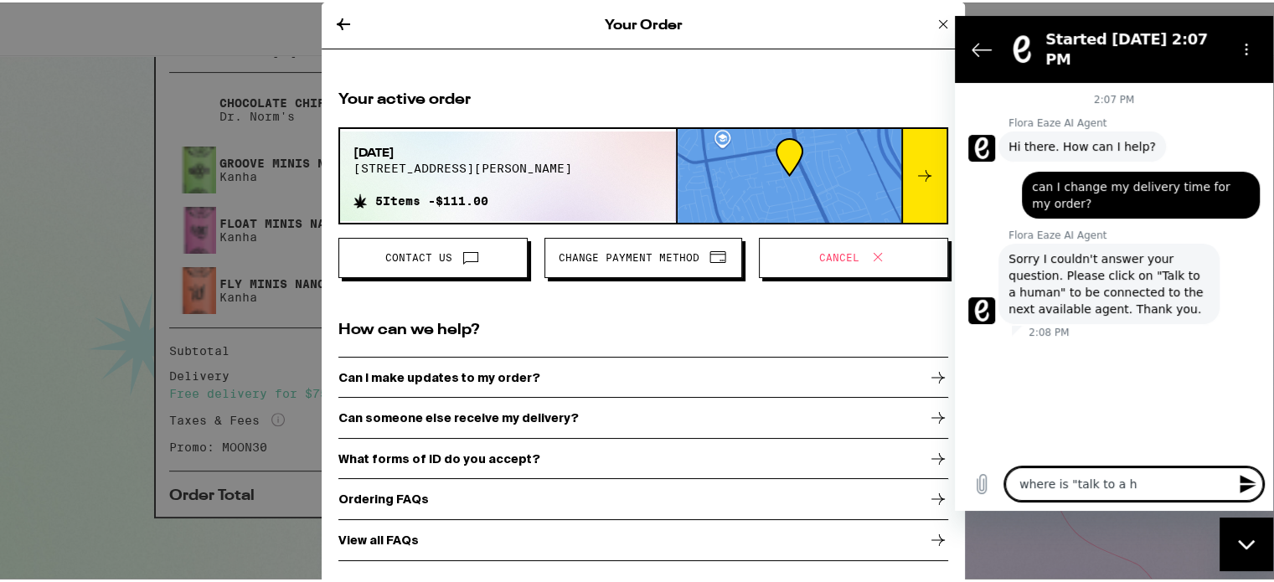
type textarea "x"
type textarea "where is "talk to a hum"
type textarea "x"
type textarea "where is "talk to a huma"
type textarea "x"
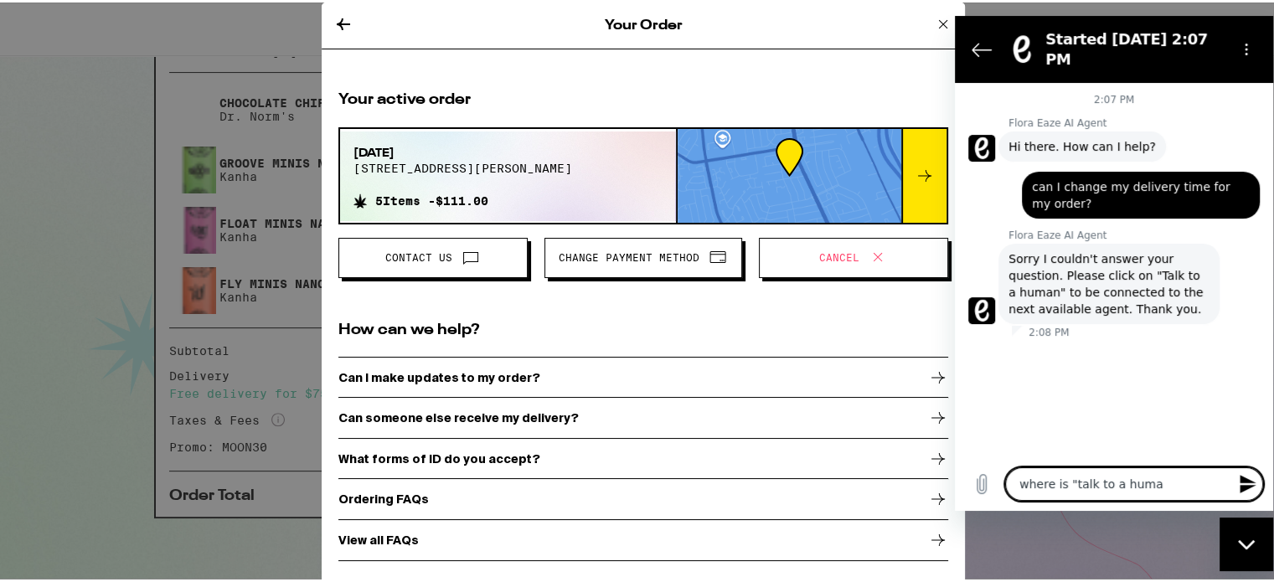
type textarea "where is "talk to a human"
type textarea "x"
type textarea "where is "talk to a human""
type textarea "x"
type textarea "where is "talk to a human"?"
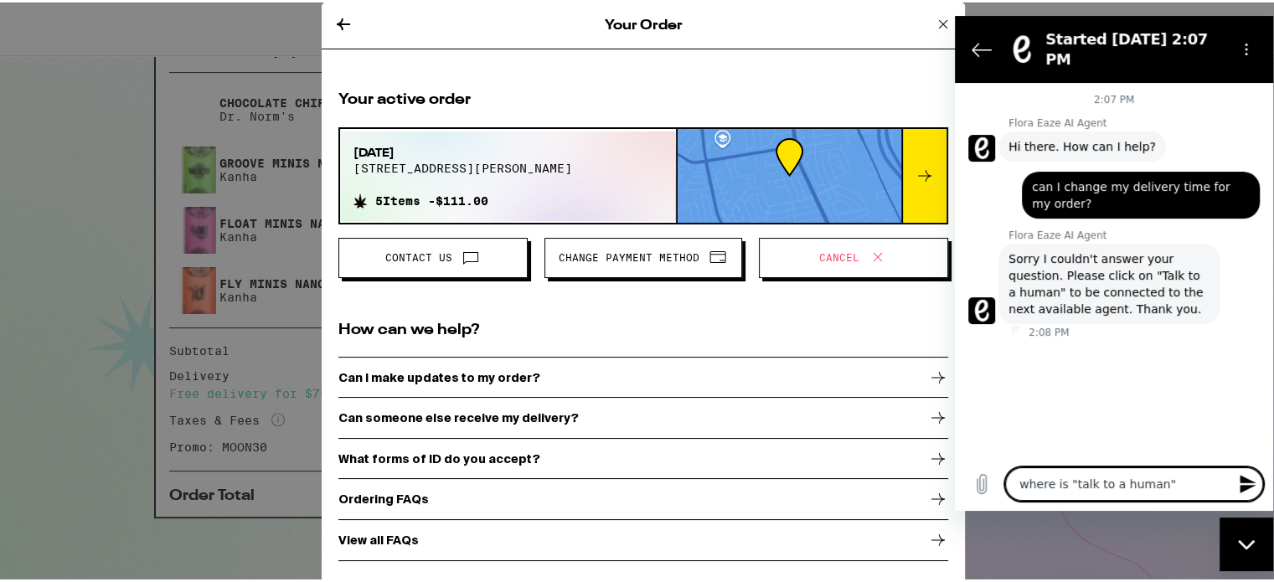
type textarea "x"
type textarea "where is "talk to a human"?"
click at [1250, 490] on icon "Send message" at bounding box center [1248, 484] width 20 height 20
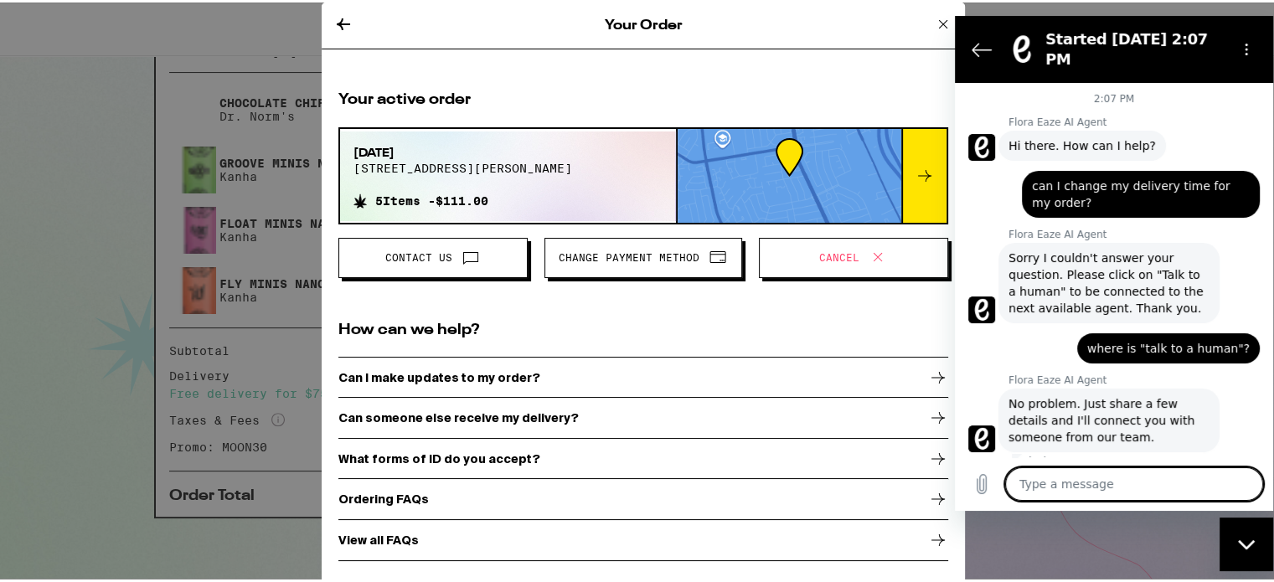
type textarea "x"
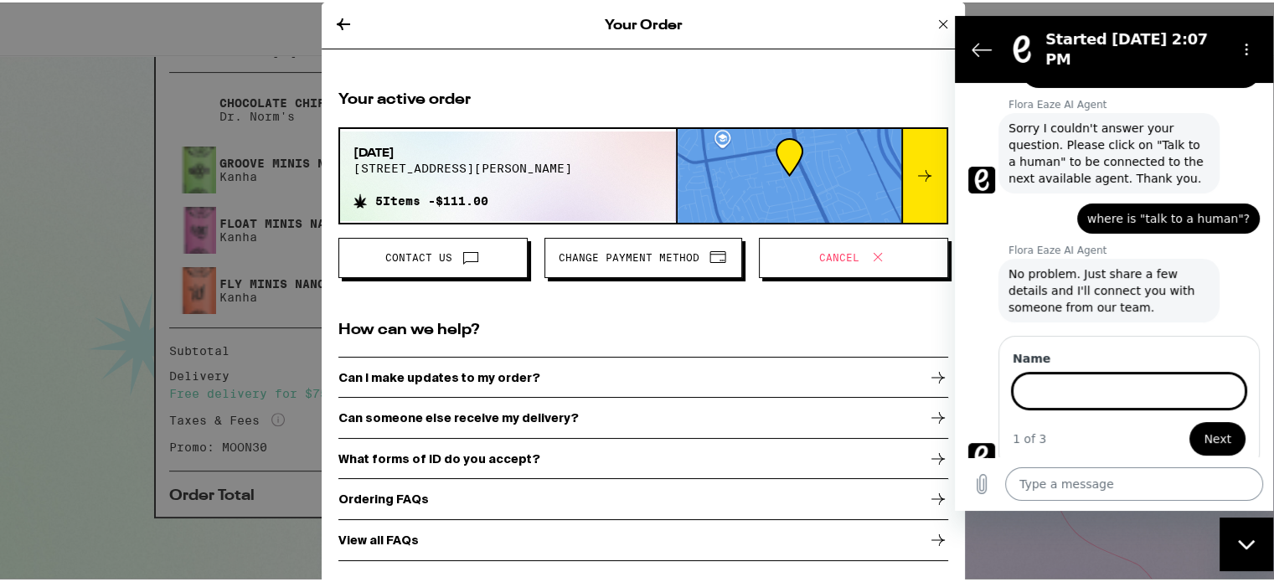
scroll to position [130, 0]
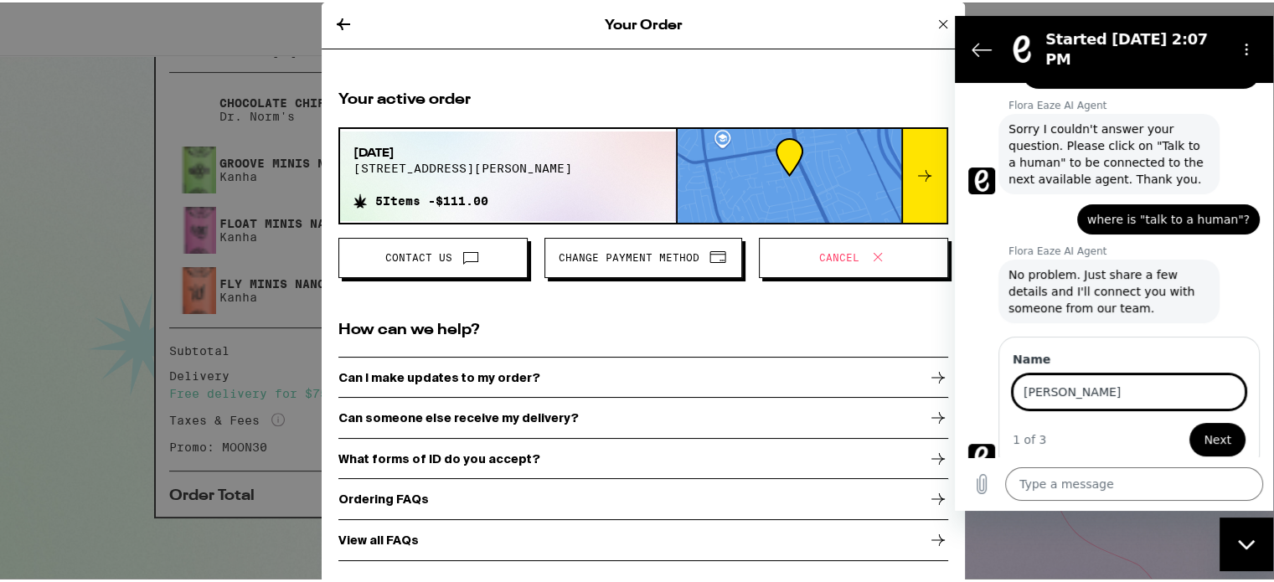
type input "[PERSON_NAME]"
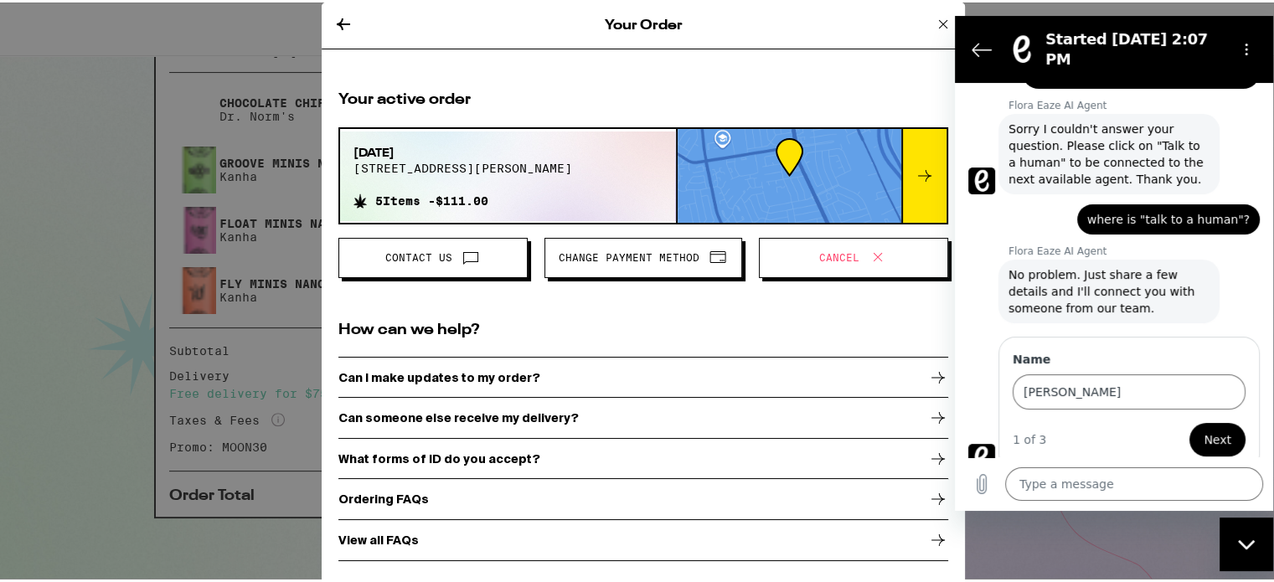
click at [1223, 423] on button "Next" at bounding box center [1217, 439] width 56 height 33
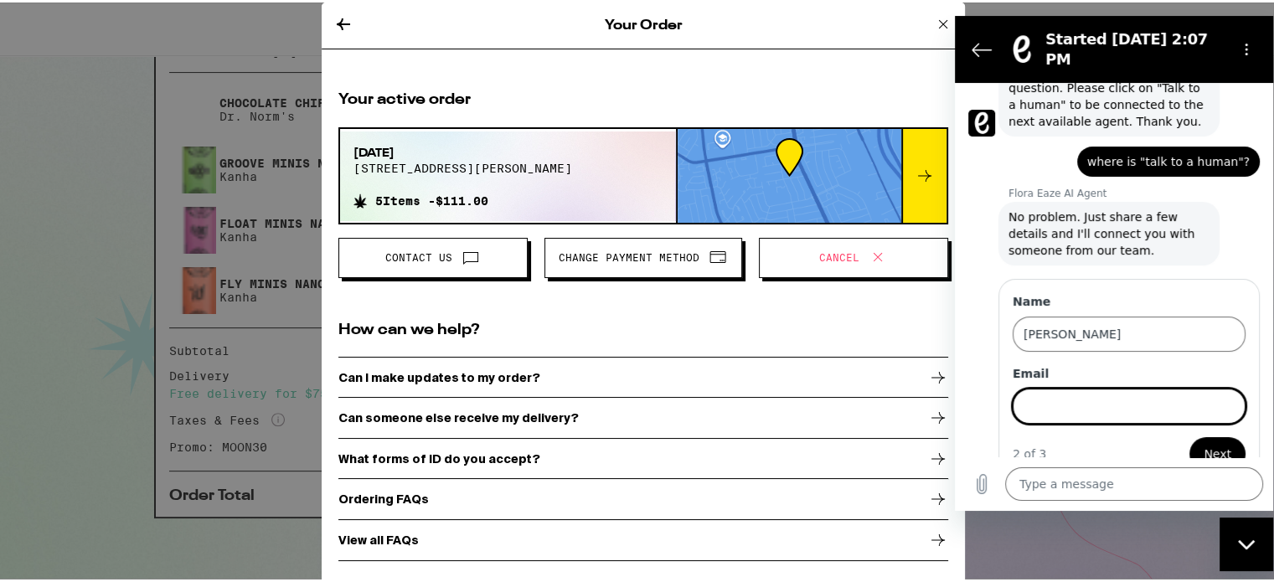
scroll to position [201, 0]
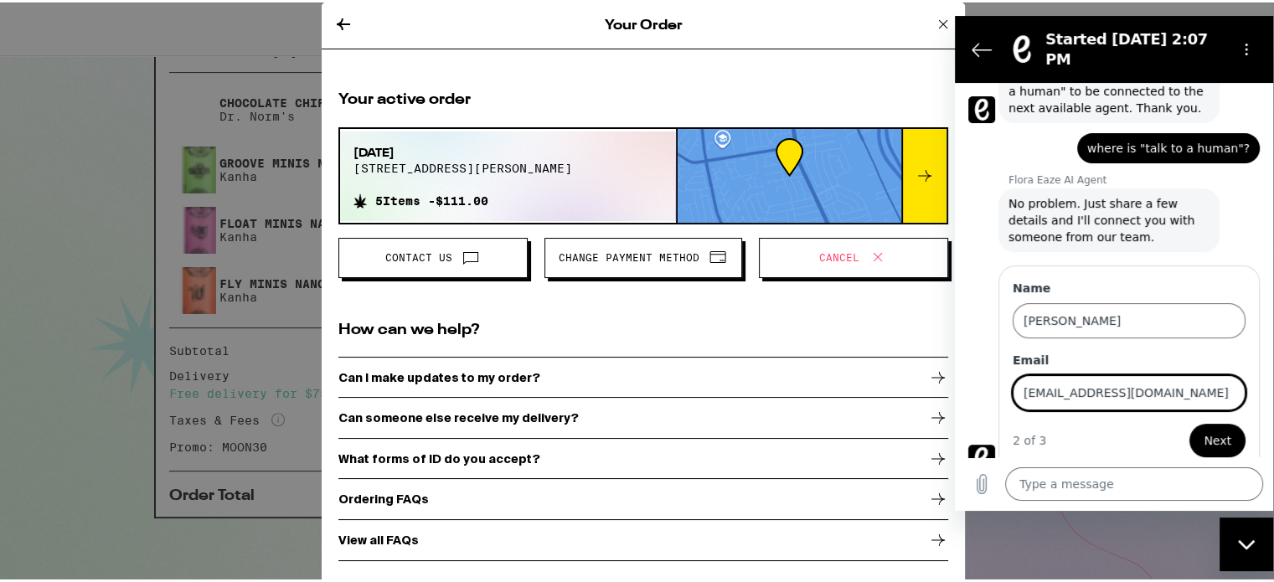
type input "[EMAIL_ADDRESS][DOMAIN_NAME]"
click at [1189, 424] on button "Next" at bounding box center [1217, 440] width 56 height 33
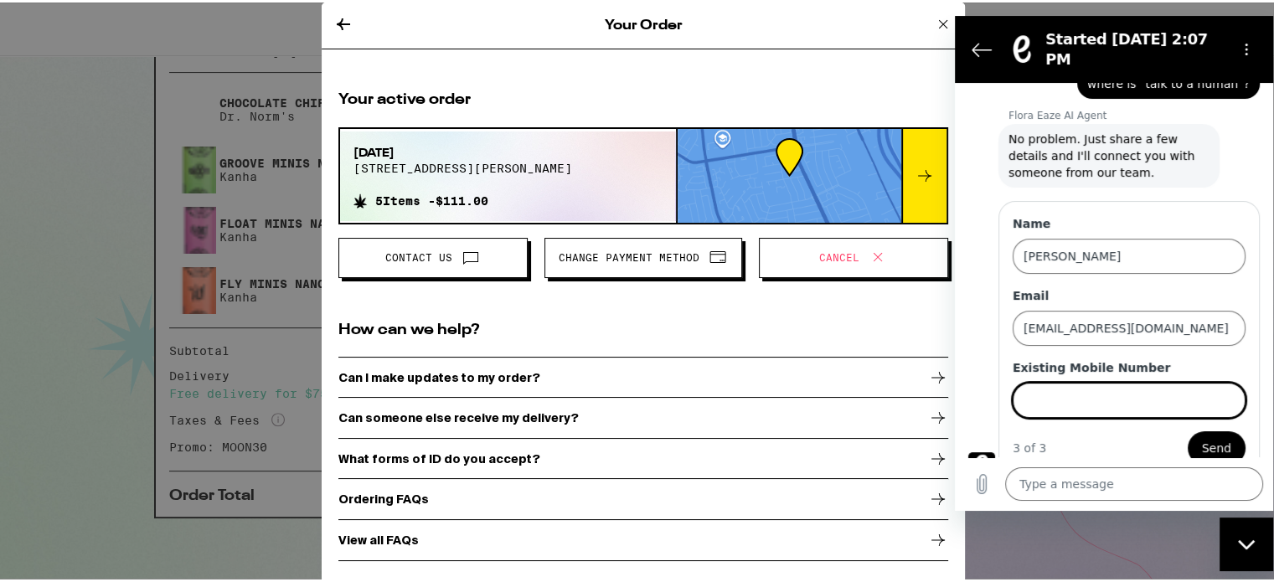
scroll to position [273, 0]
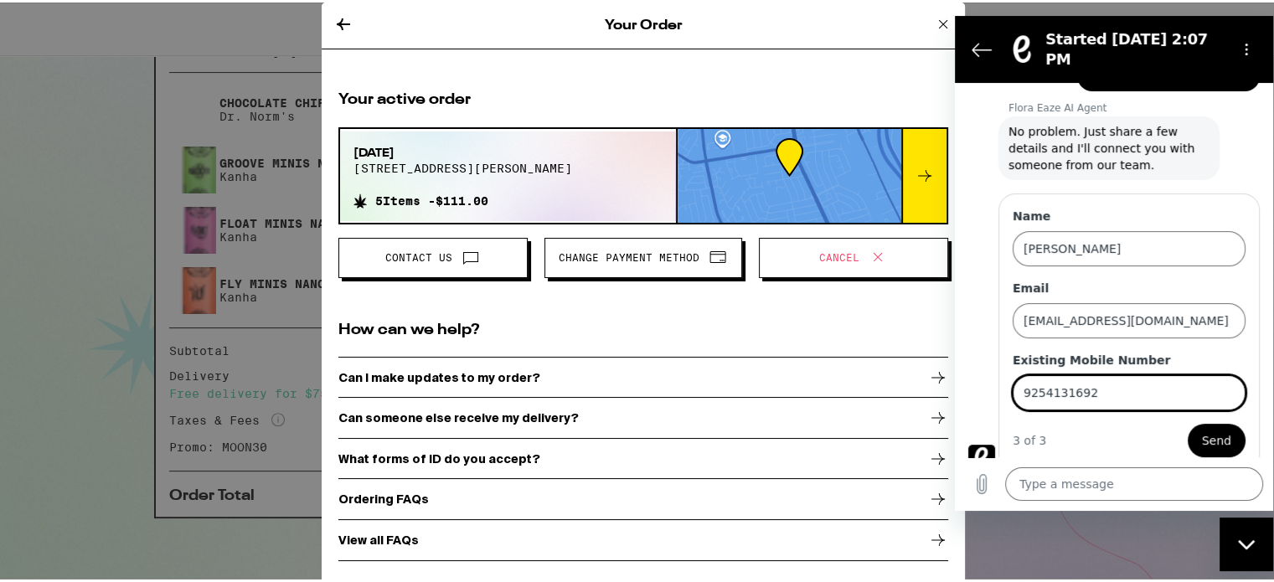
type input "9254131692"
click at [1206, 430] on span "Send" at bounding box center [1216, 440] width 29 height 20
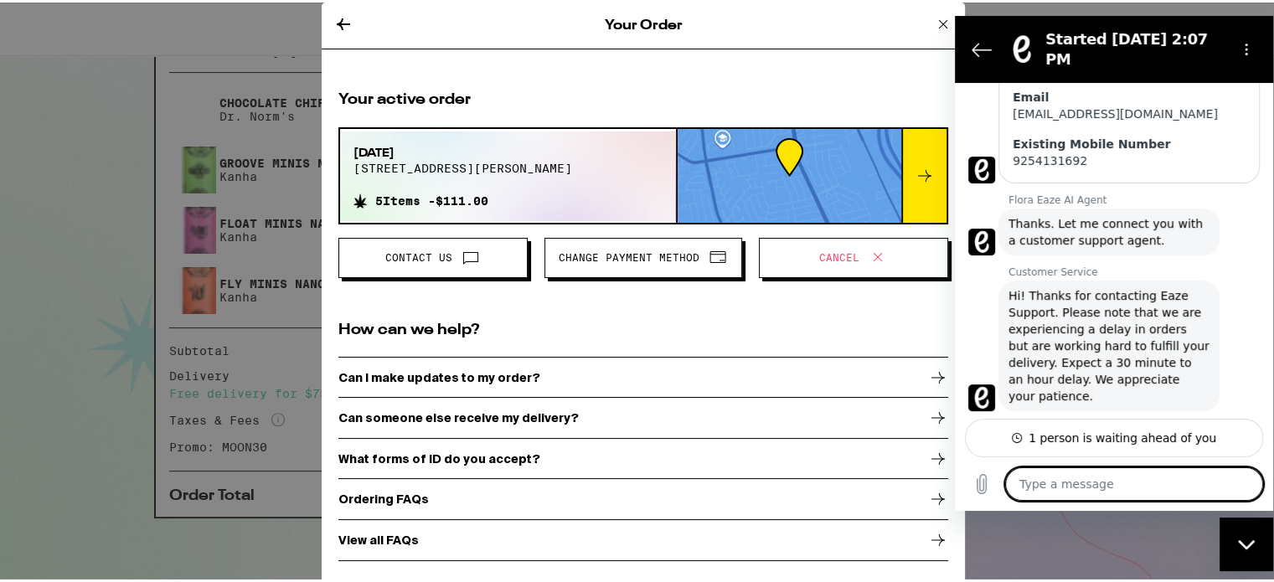
scroll to position [456, 0]
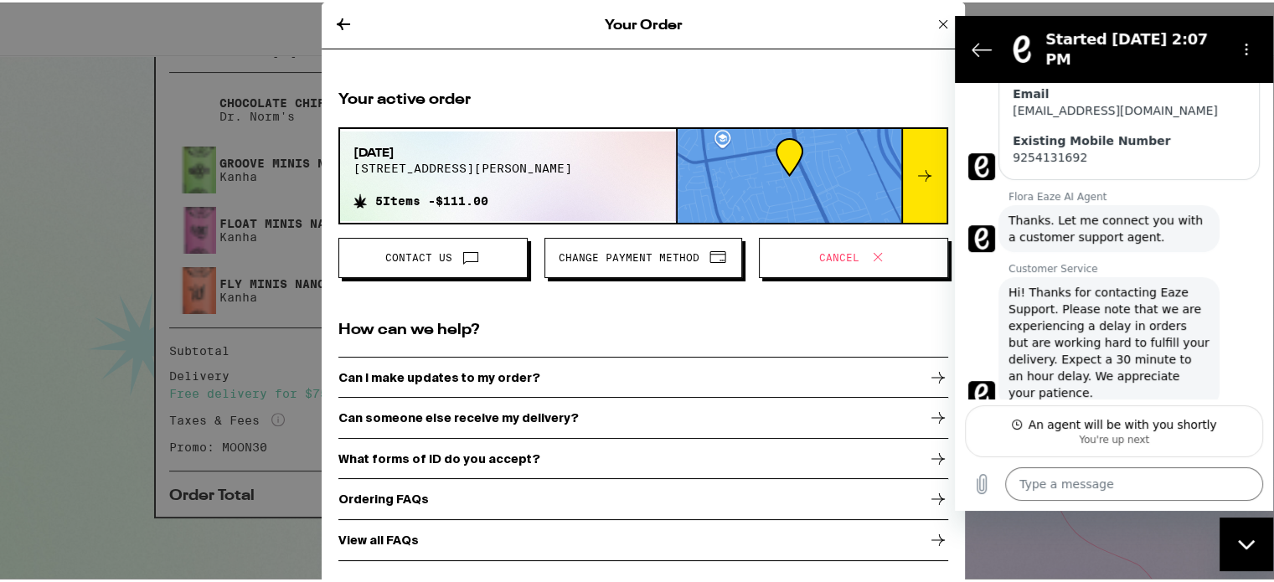
type textarea "x"
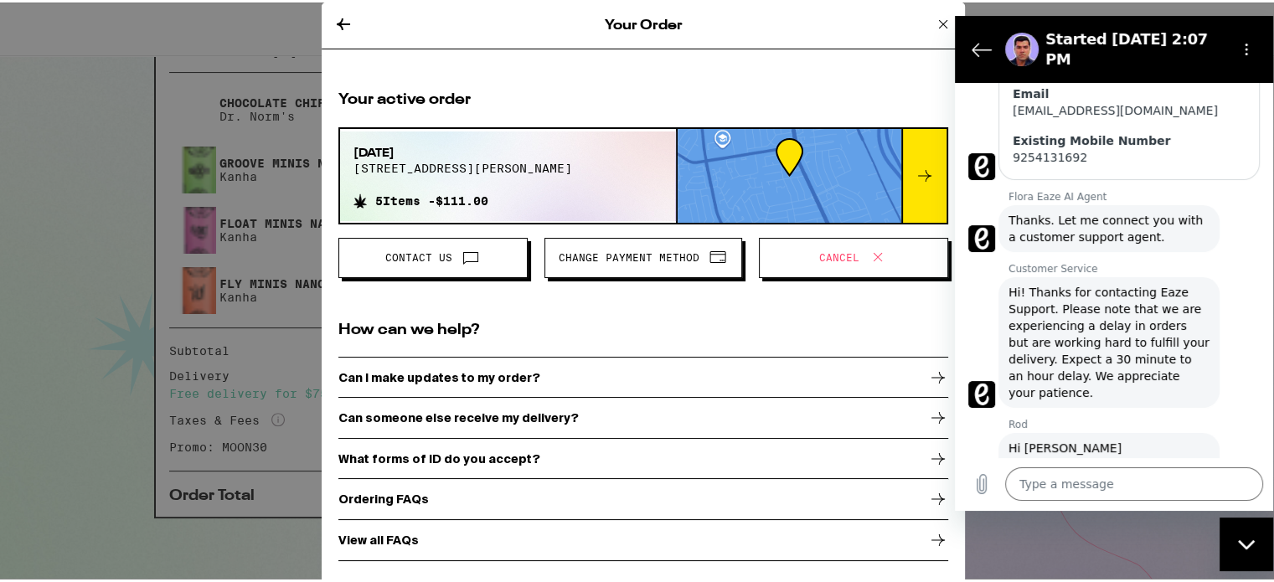
scroll to position [542, 0]
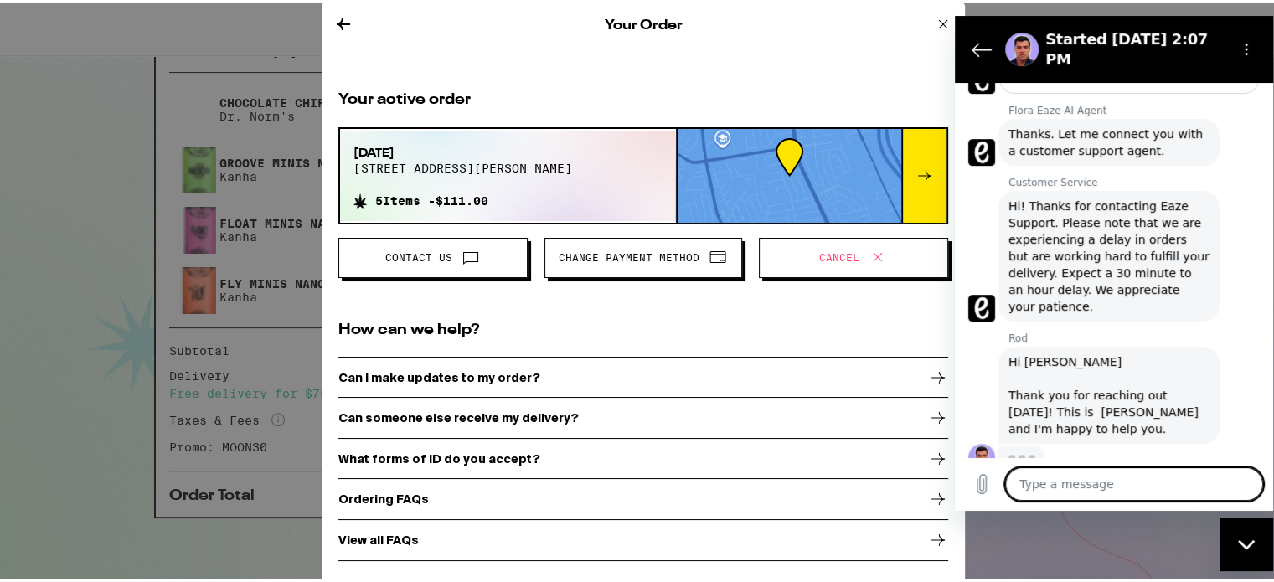
type textarea "T"
type textarea "x"
type textarea "Th"
type textarea "x"
type textarea "Tha"
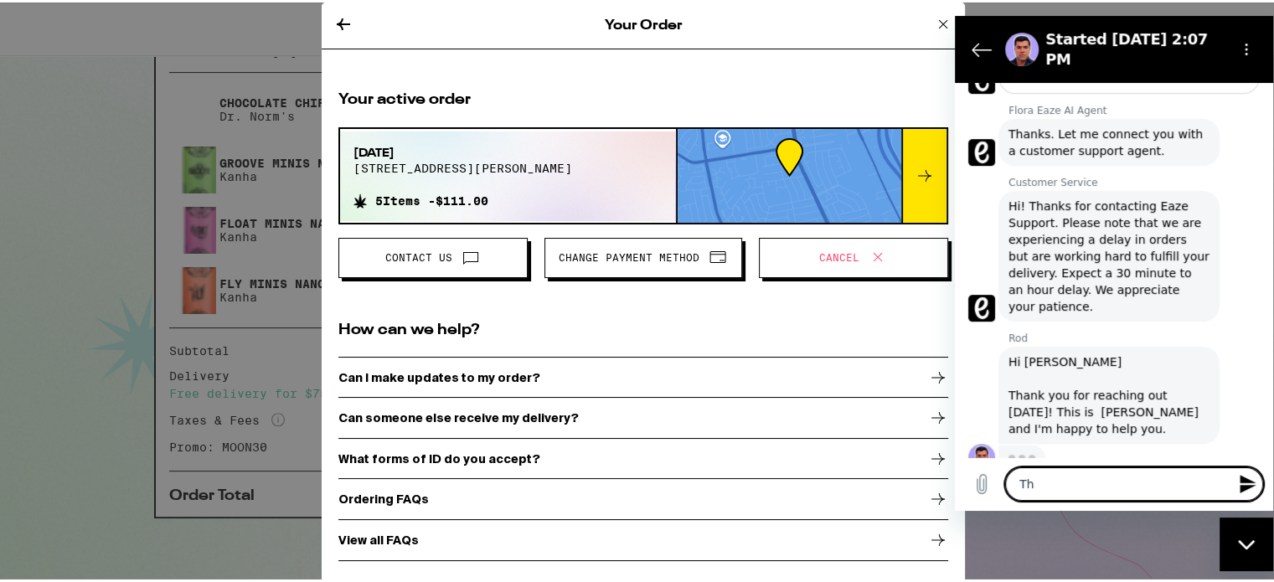
type textarea "x"
type textarea "Than"
type textarea "x"
type textarea "Thank"
type textarea "x"
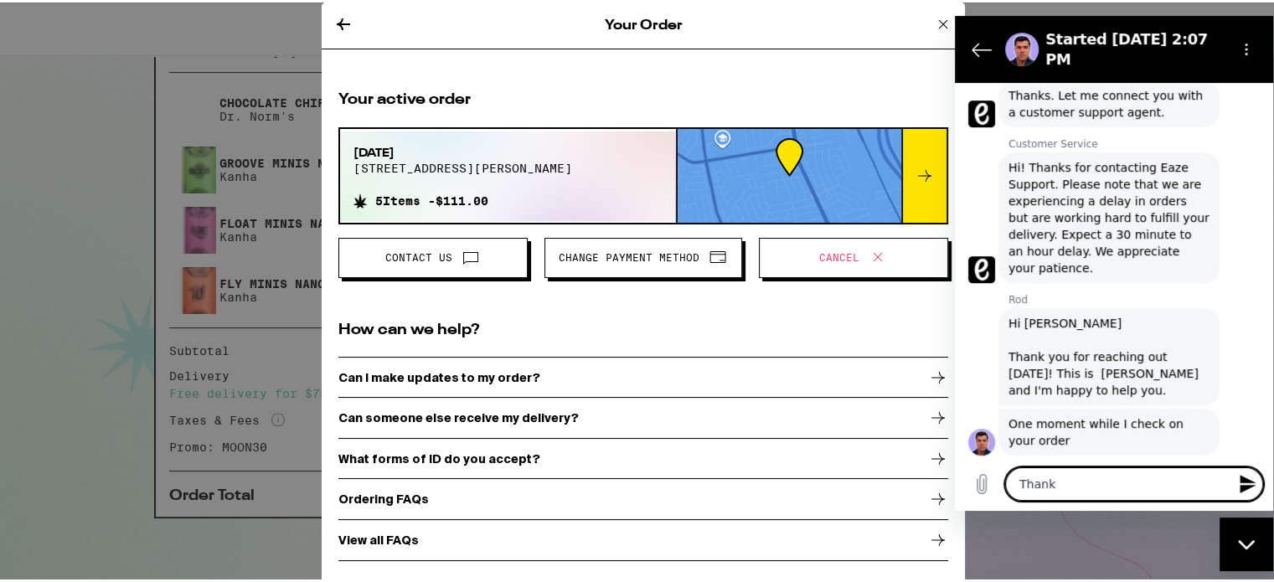
type textarea "Thank"
type textarea "x"
type textarea "Thank y"
type textarea "x"
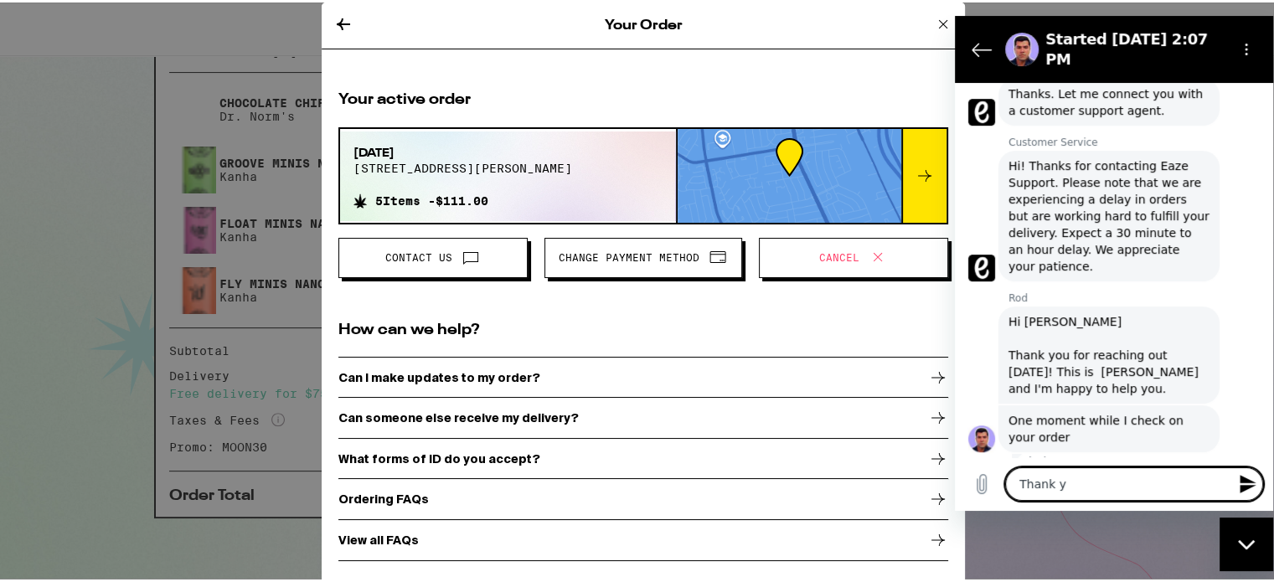
type textarea "Thank yo"
type textarea "x"
type textarea "Thank you"
type textarea "x"
type textarea "Thank you"
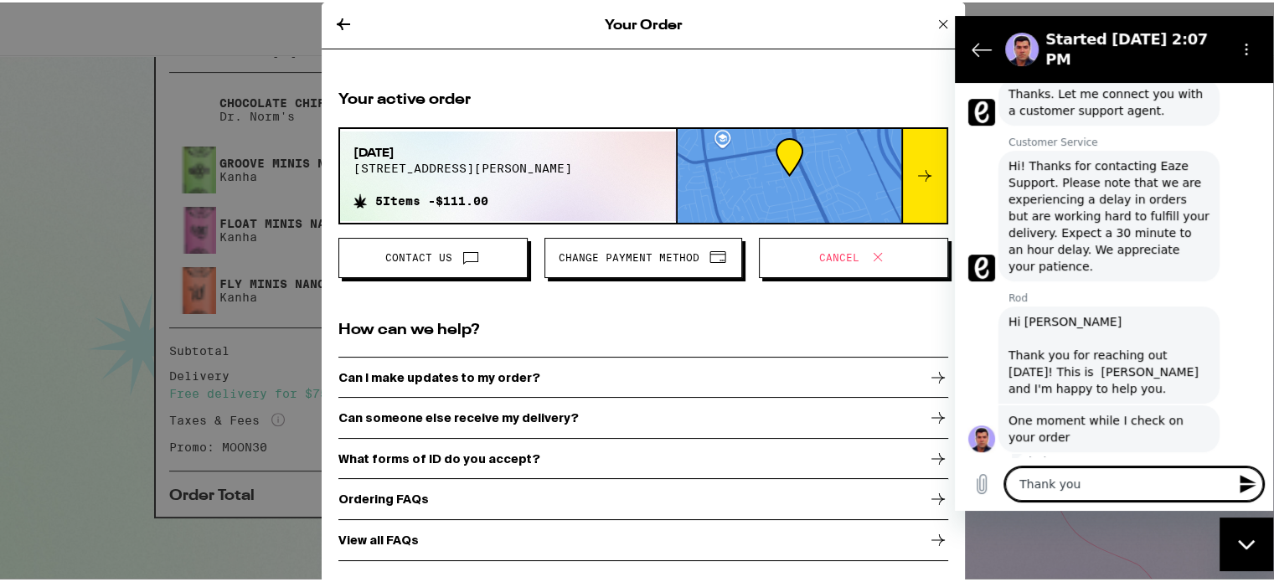
type textarea "x"
type textarea "Thank you R"
type textarea "x"
type textarea "Thank you Ro"
type textarea "x"
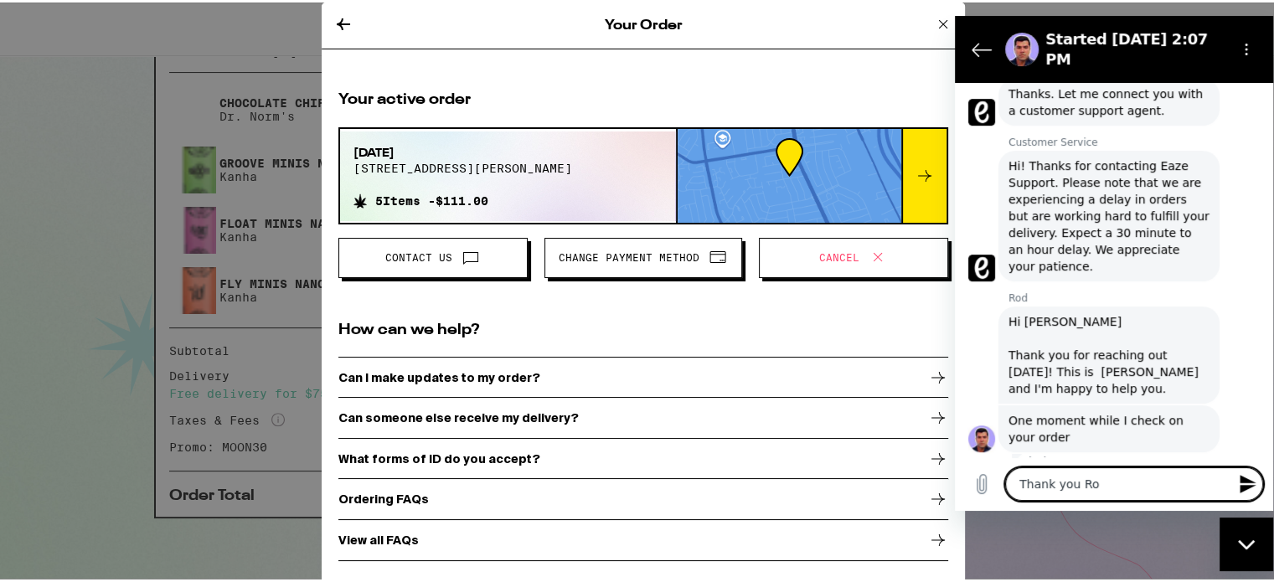
type textarea "Thank you [PERSON_NAME]"
type textarea "x"
type textarea "Thank you [PERSON_NAME]."
type textarea "x"
type textarea "Thank you [PERSON_NAME]."
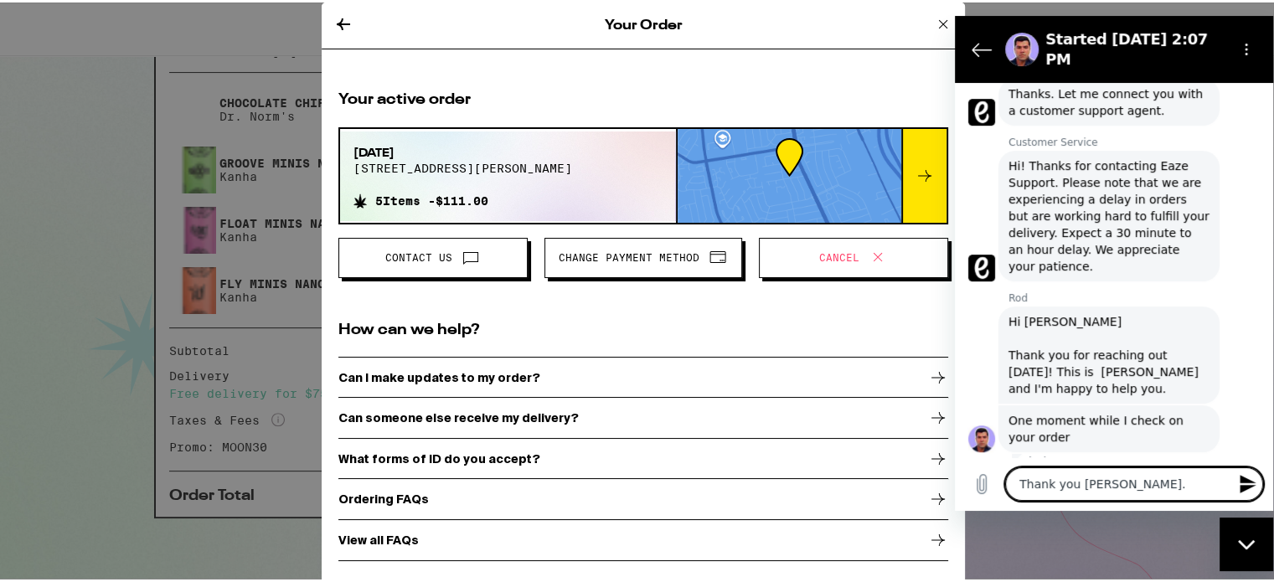
type textarea "x"
type textarea "Thank you [PERSON_NAME]. I"
type textarea "x"
type textarea "Thank you [PERSON_NAME]. I"
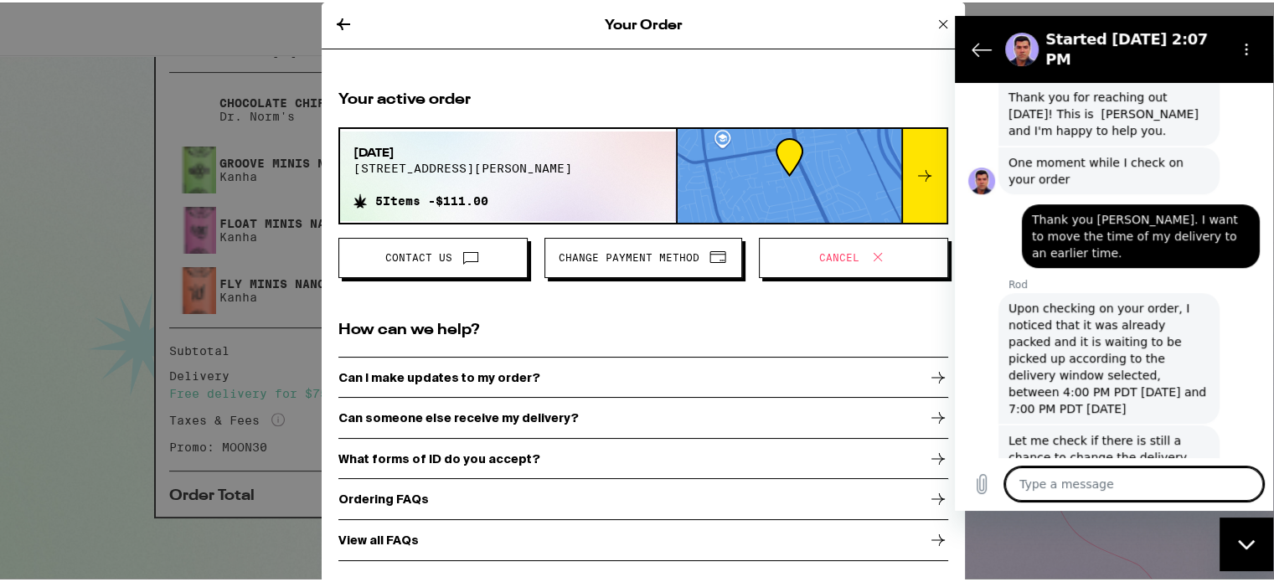
scroll to position [843, 0]
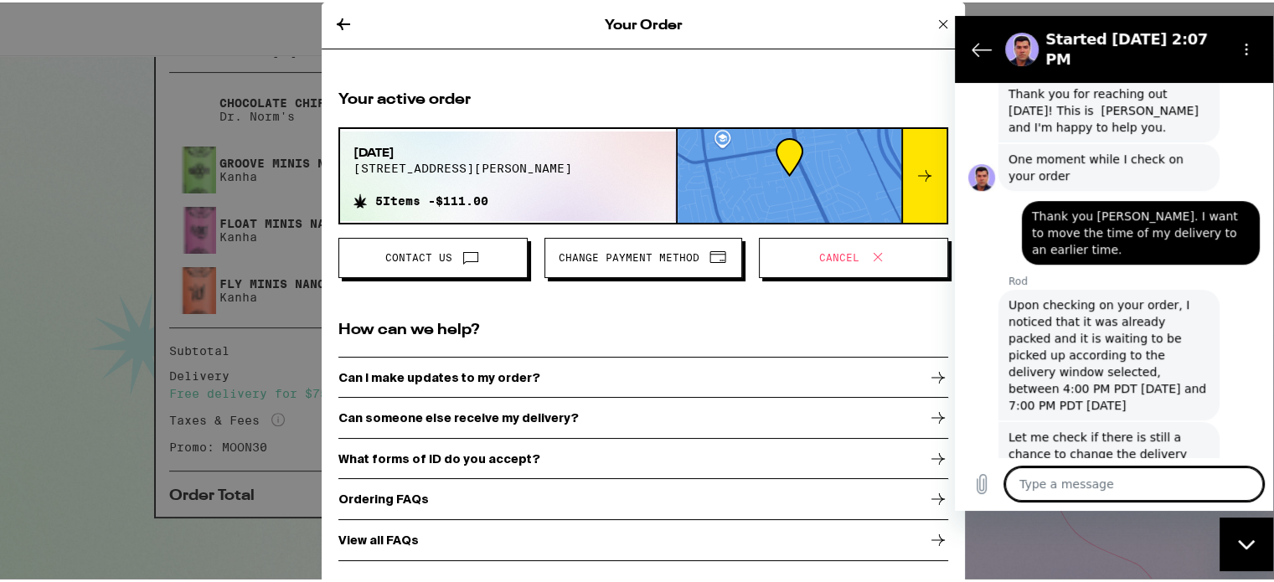
click at [1062, 482] on textarea at bounding box center [1134, 483] width 258 height 33
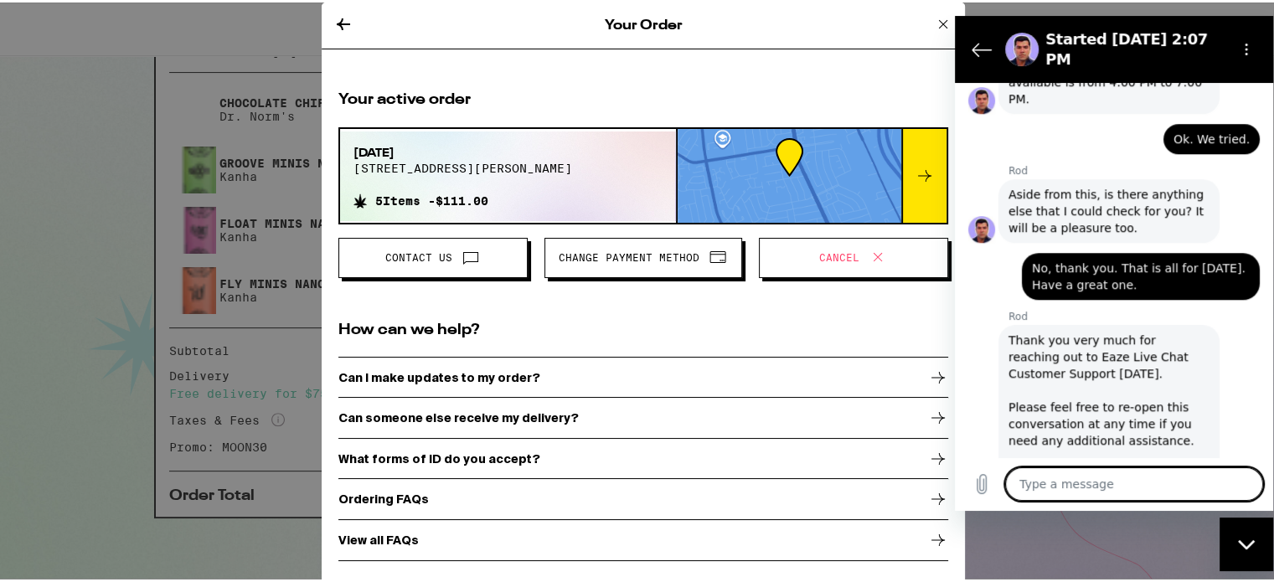
scroll to position [1381, 0]
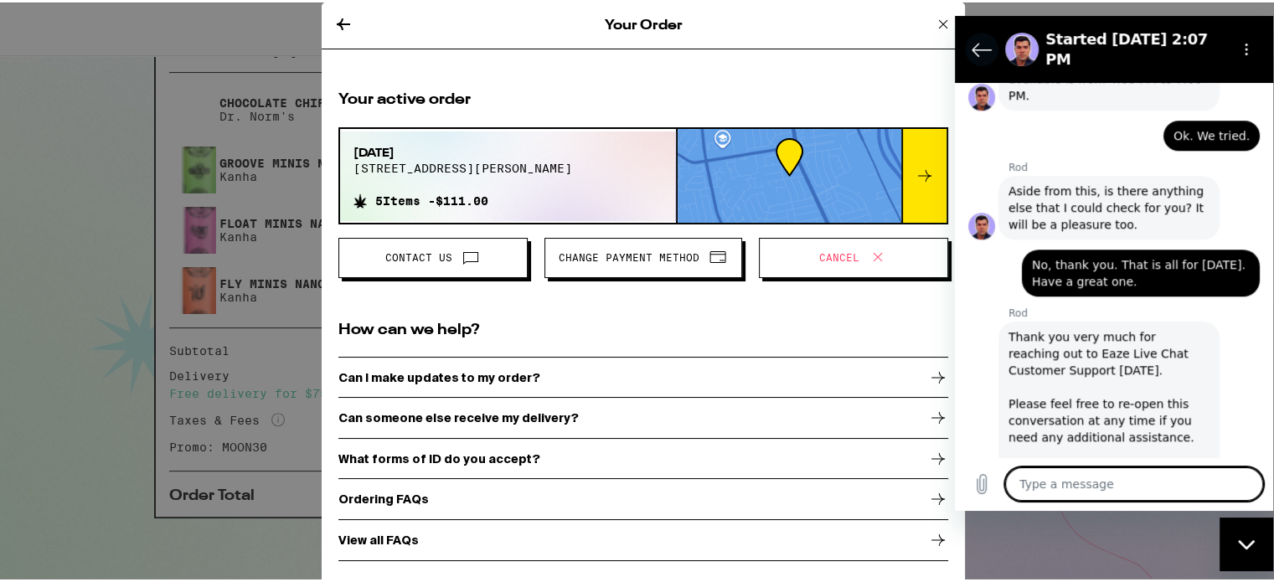
click at [981, 42] on icon "Back to the conversation list" at bounding box center [981, 49] width 20 height 20
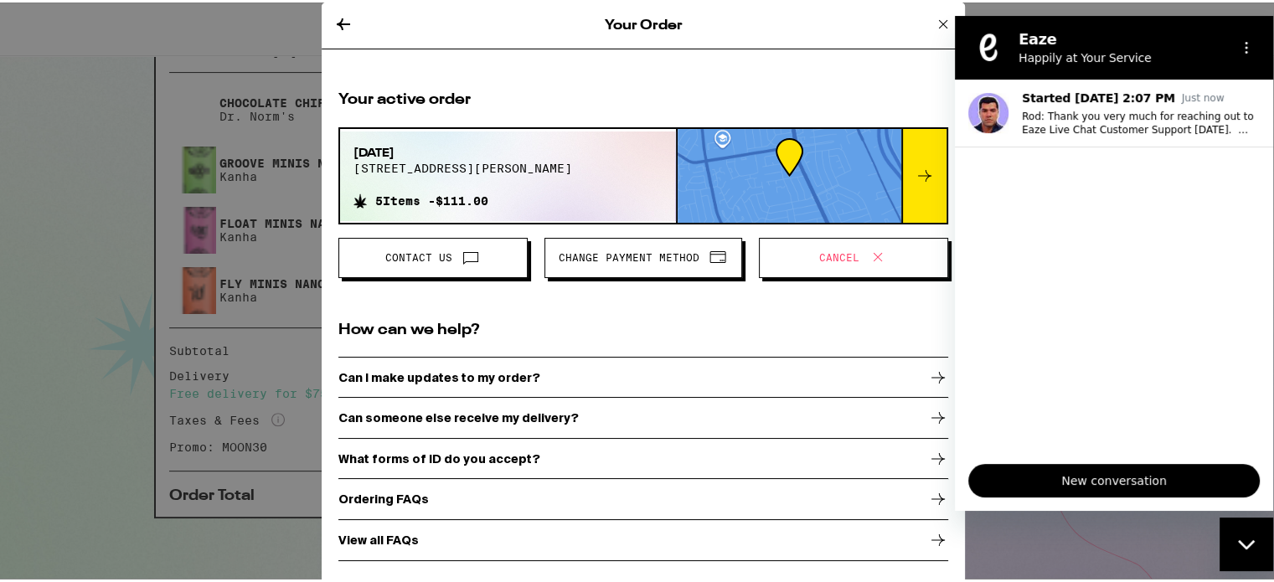
click at [894, 71] on div "Your active order [DATE] [STREET_ADDRESS][PERSON_NAME] 5 Items - $111.00 Contac…" at bounding box center [643, 322] width 643 height 505
click at [616, 322] on h2 "How can we help?" at bounding box center [643, 327] width 610 height 21
click at [333, 19] on icon at bounding box center [343, 22] width 20 height 20
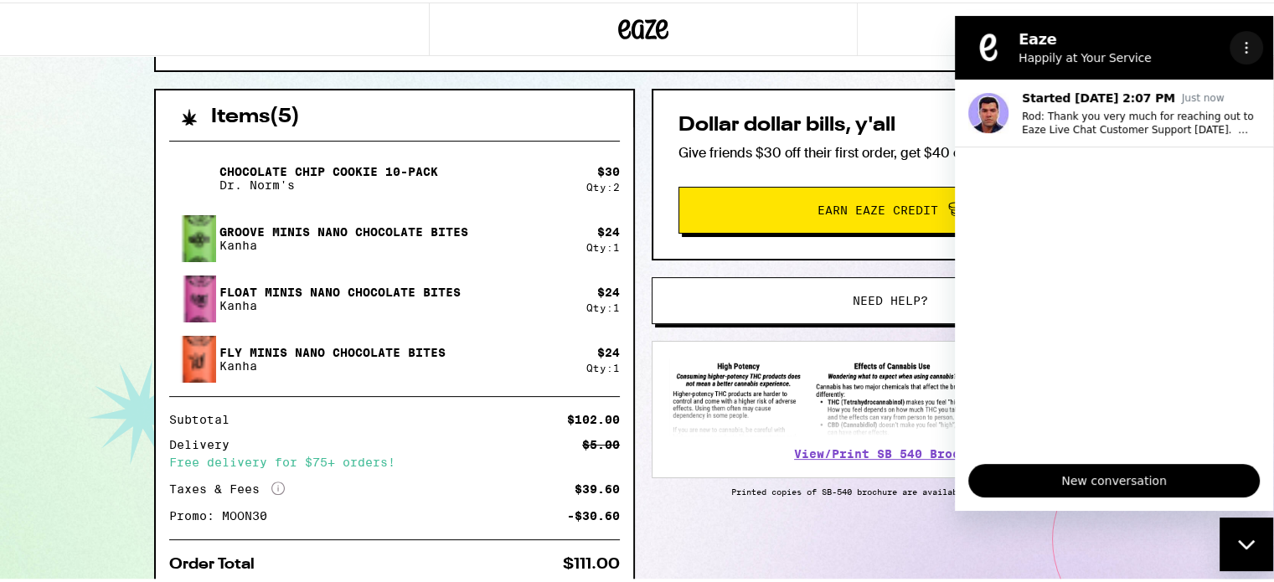
click at [1249, 52] on icon "Options menu" at bounding box center [1245, 47] width 13 height 13
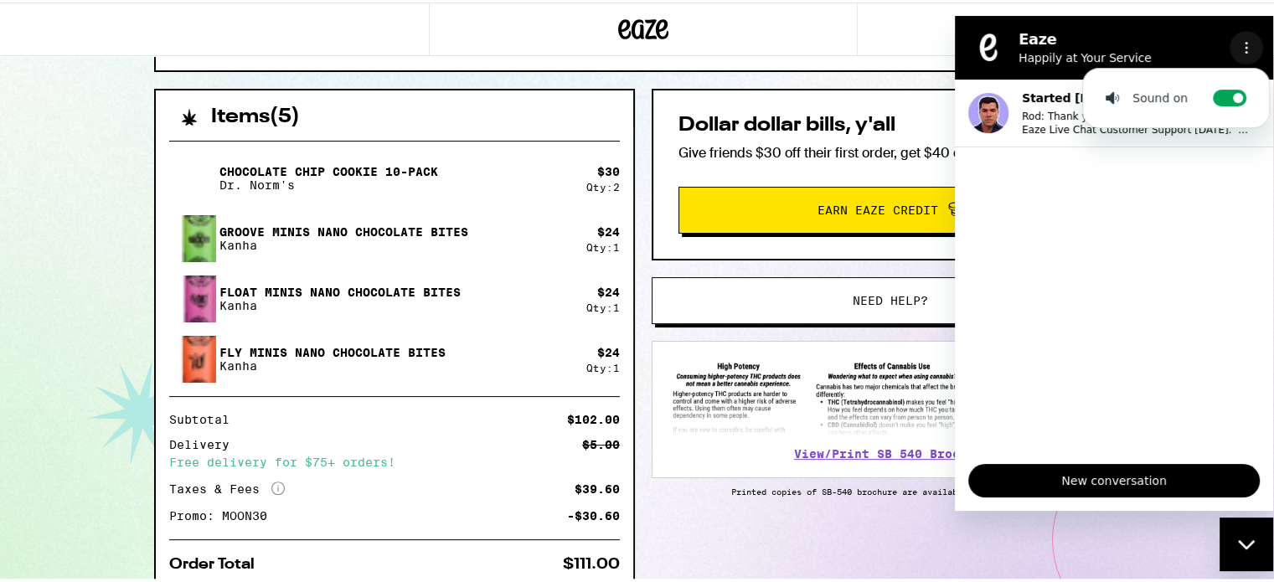
click at [1249, 52] on icon "Options menu" at bounding box center [1245, 47] width 13 height 13
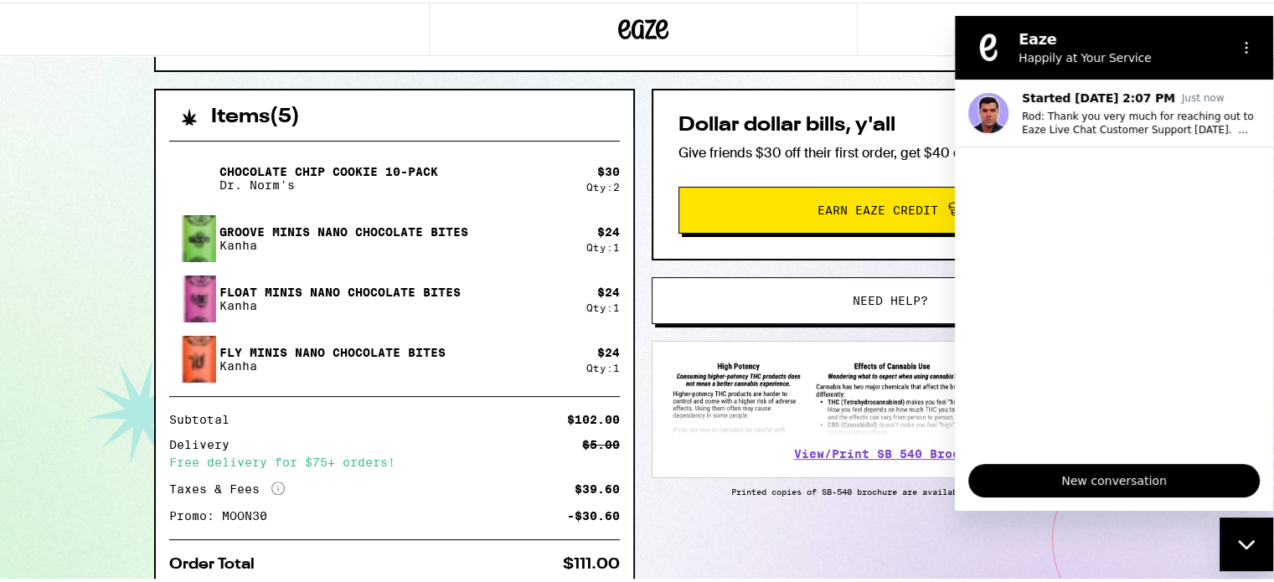
click at [868, 15] on div at bounding box center [643, 27] width 1286 height 54
drag, startPoint x: 193, startPoint y: 280, endPoint x: 1268, endPoint y: 247, distance: 1075.0
click at [1268, 247] on div "[STREET_ADDRESS][PERSON_NAME] ETA 4:00pm - 7:00pm Order received Items ( 5 ) Ch…" at bounding box center [643, 158] width 1286 height 987
click at [1246, 541] on icon "Close messaging window" at bounding box center [1247, 544] width 18 height 11
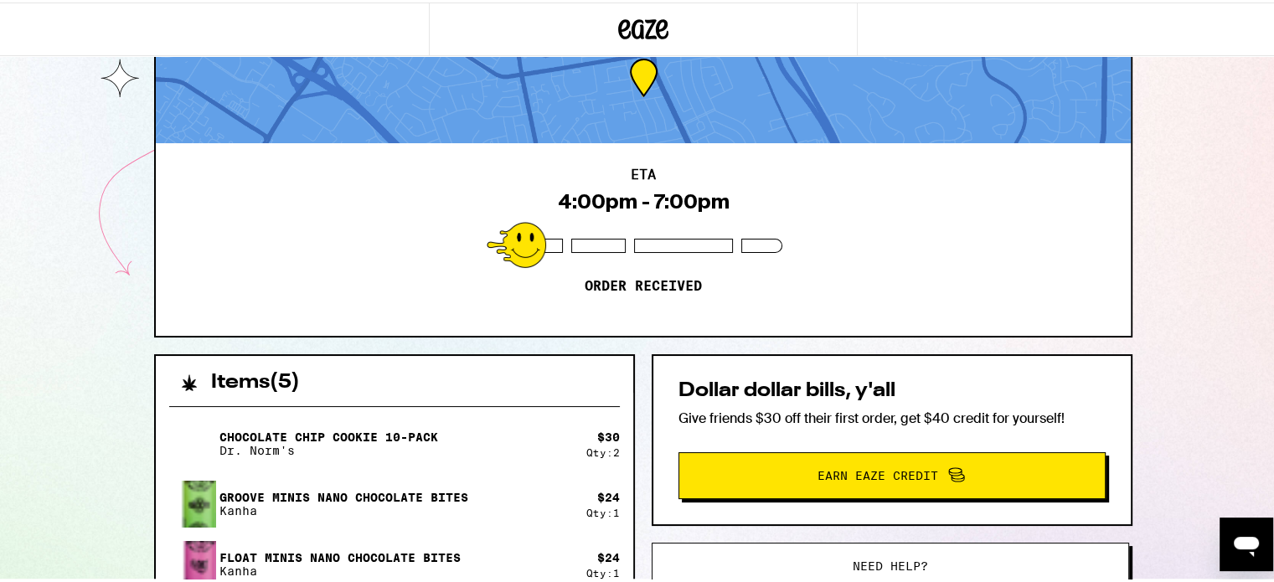
scroll to position [0, 0]
